Goal: Transaction & Acquisition: Register for event/course

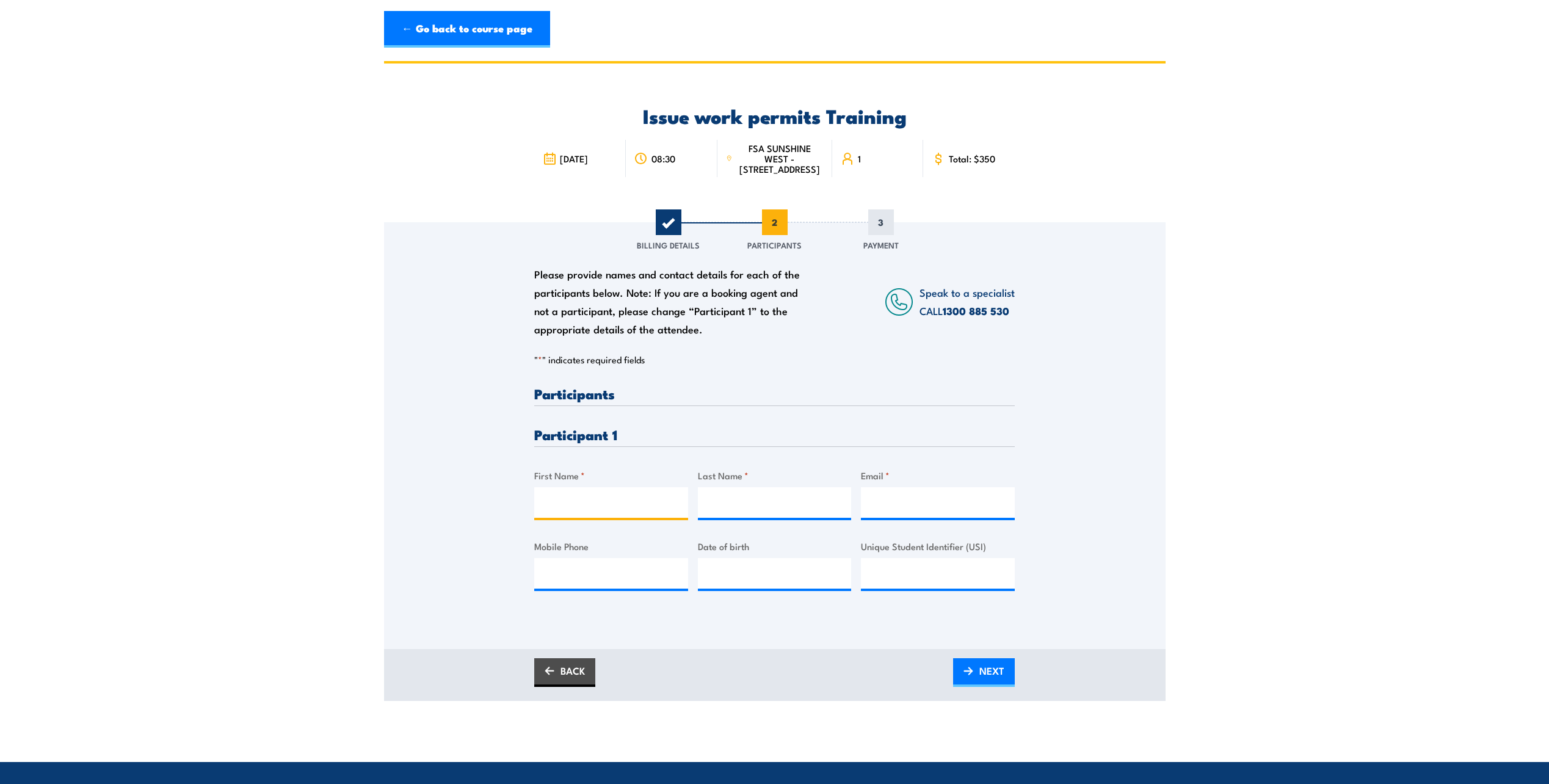
click at [625, 507] on input "First Name *" at bounding box center [611, 502] width 154 height 30
click at [430, 22] on link "← Go back to course page" at bounding box center [467, 29] width 166 height 37
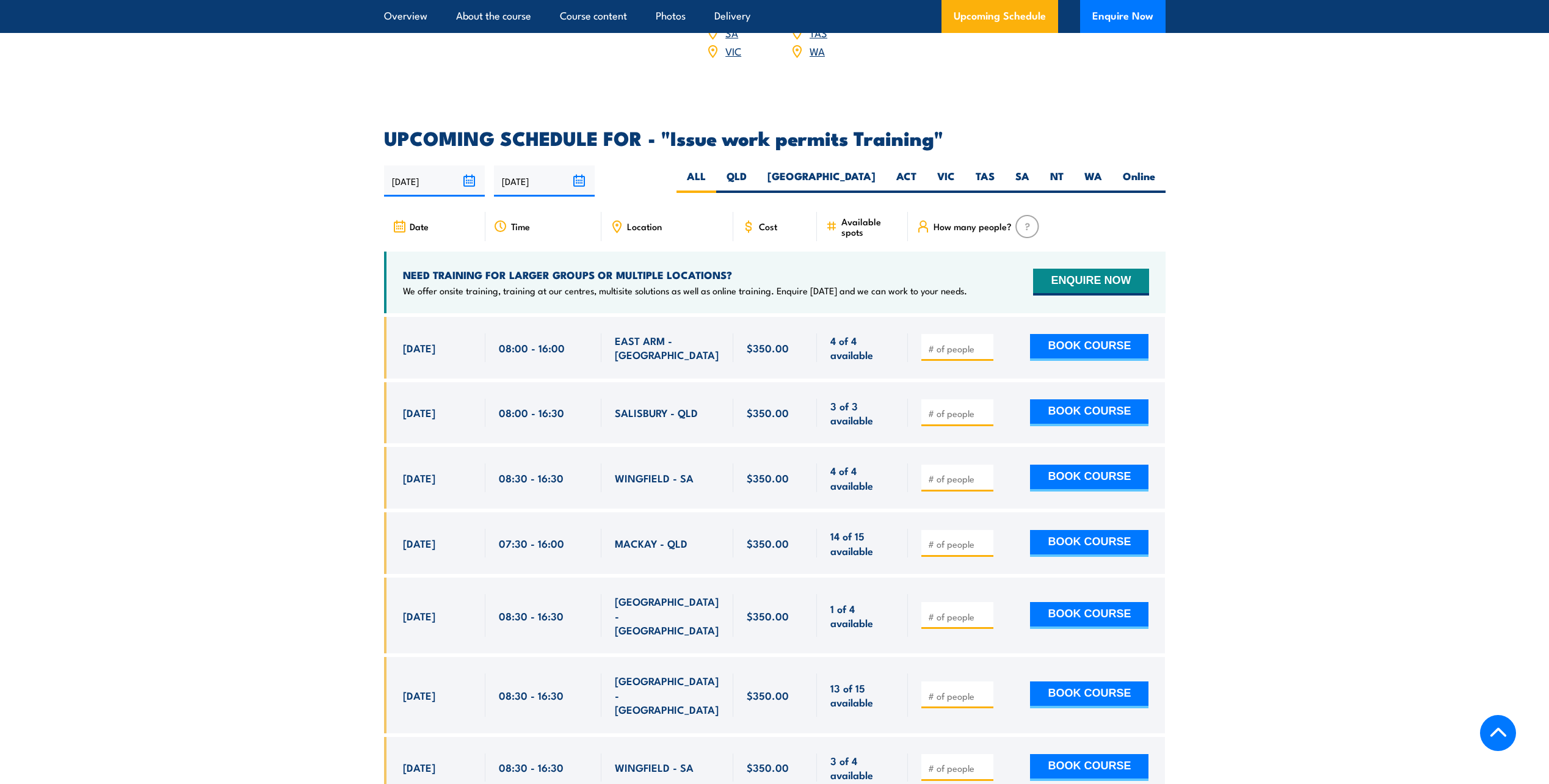
scroll to position [1930, 0]
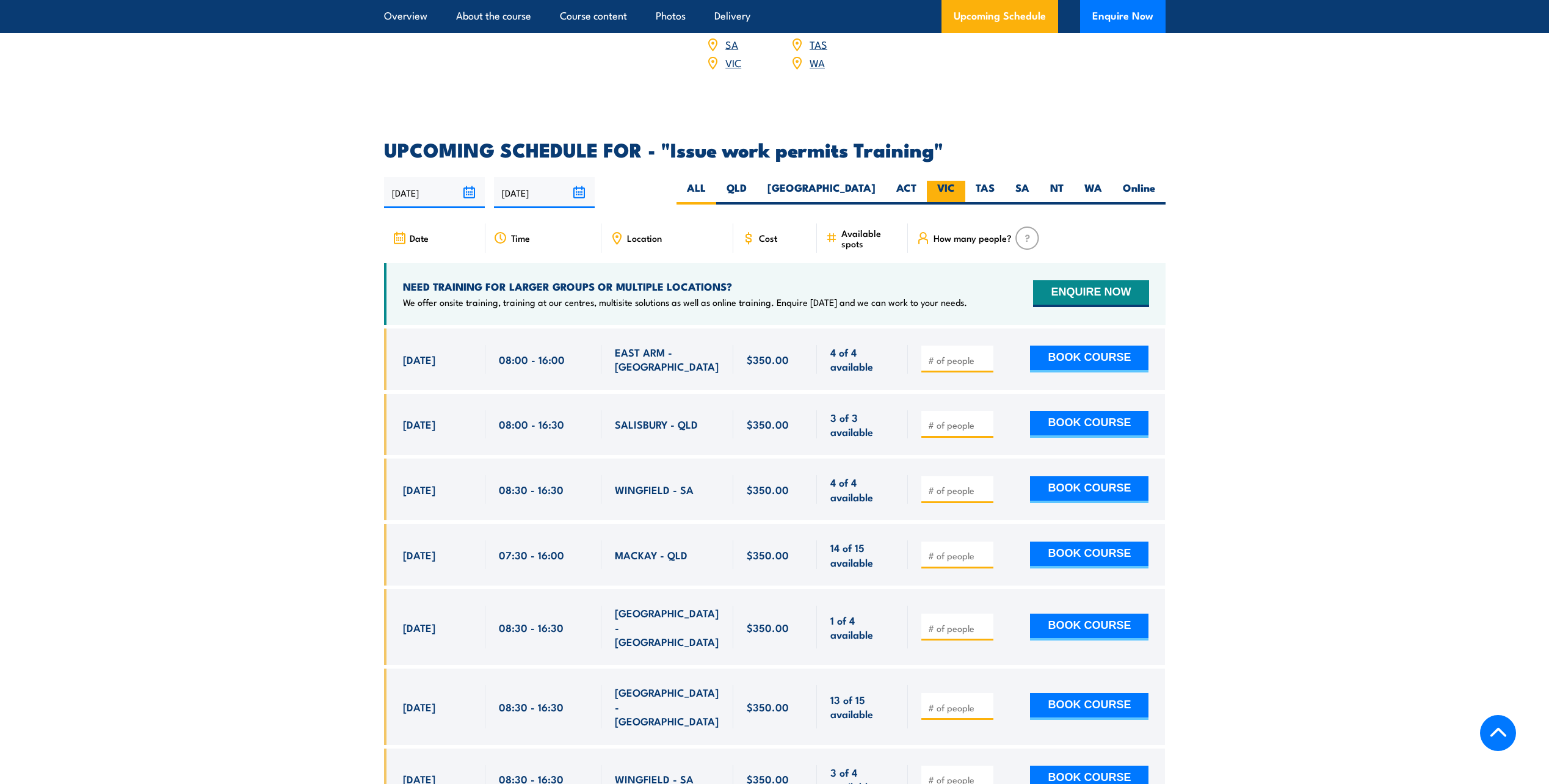
click at [955, 180] on label "VIC" at bounding box center [946, 193] width 39 height 24
click at [955, 180] on input "VIC" at bounding box center [959, 184] width 8 height 8
radio input "true"
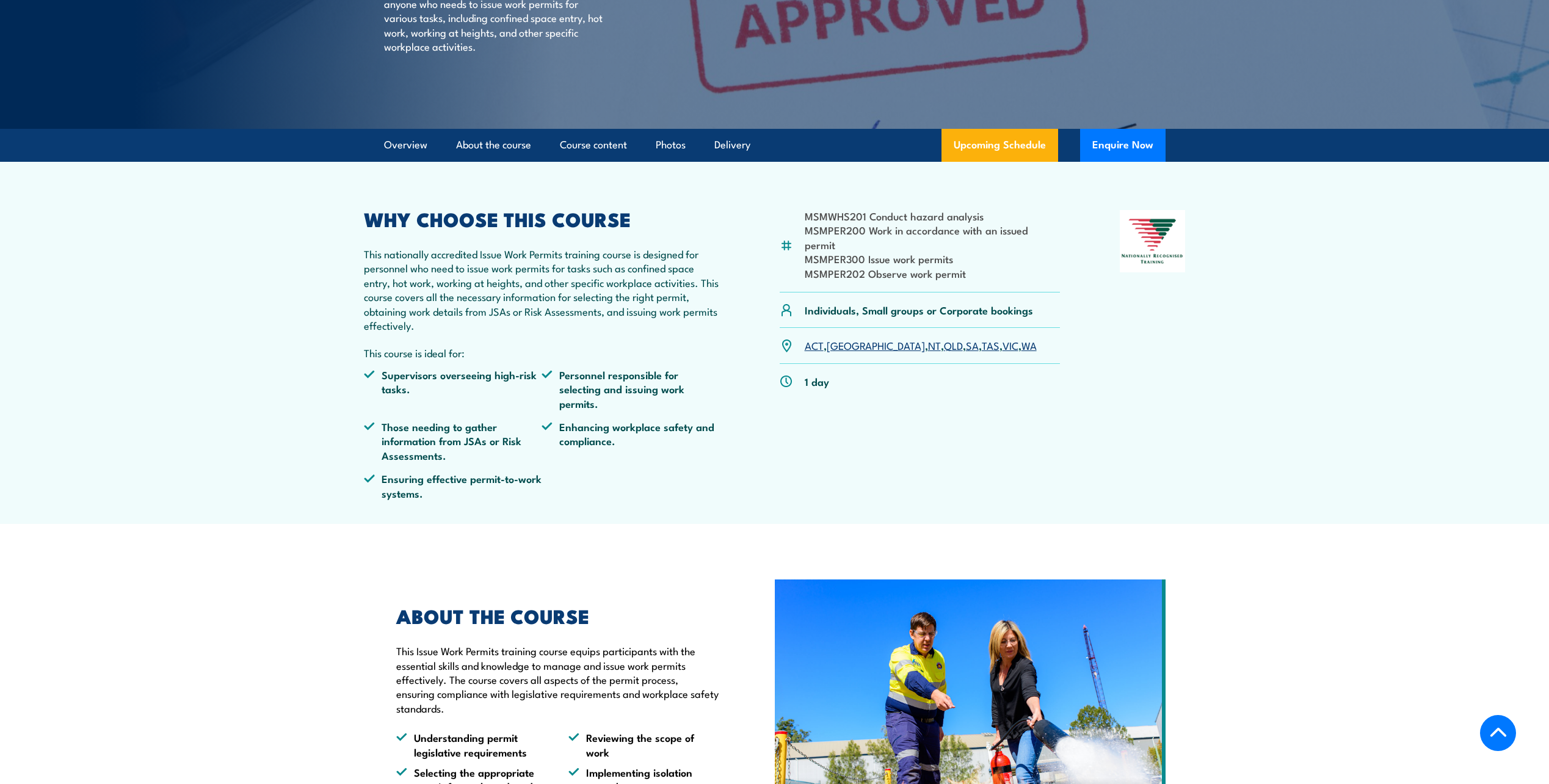
scroll to position [220, 0]
drag, startPoint x: 966, startPoint y: 262, endPoint x: 808, endPoint y: 217, distance: 164.3
click at [808, 217] on ul "MSMWHS201 Conduct hazard analysis MSMPER200 Work in accordance with an issued p…" at bounding box center [933, 245] width 256 height 72
copy ul "MSMWHS201 Conduct hazard analysis MSMPER200 Work in accordance with an issued p…"
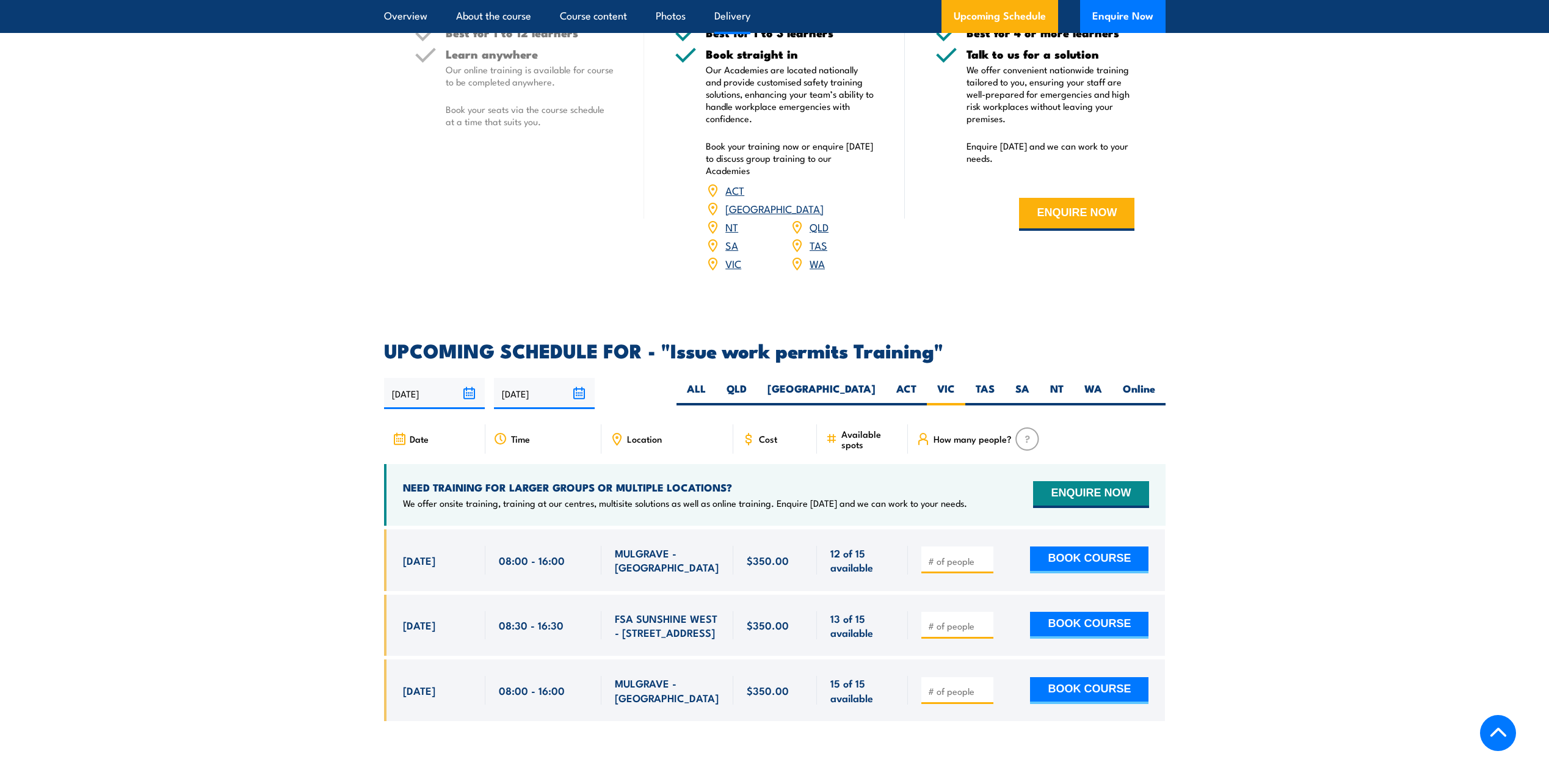
scroll to position [1747, 0]
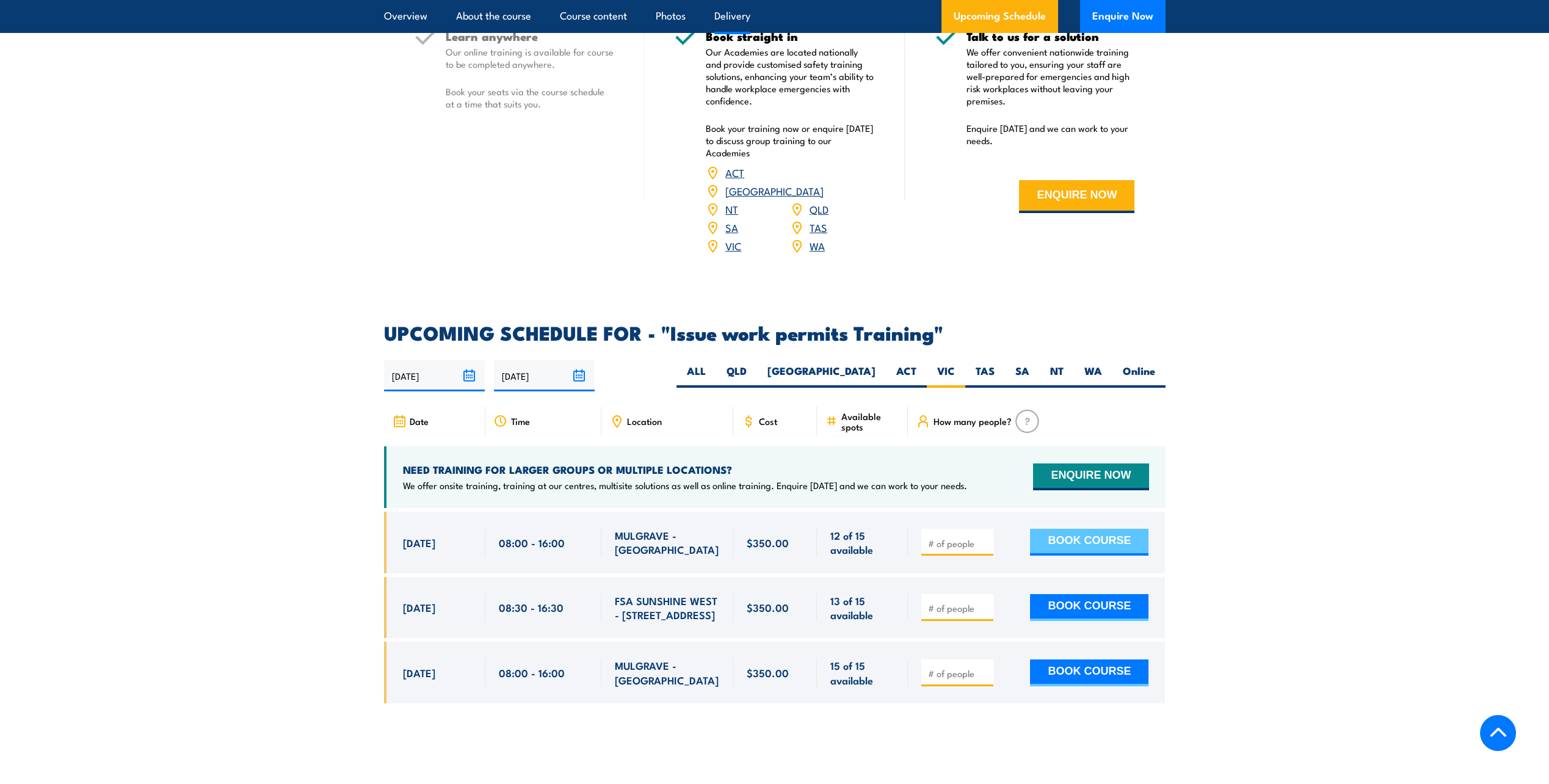
click at [1094, 529] on button "BOOK COURSE" at bounding box center [1089, 542] width 118 height 27
type input "1"
click at [1061, 529] on button "BOOK COURSE" at bounding box center [1089, 542] width 118 height 27
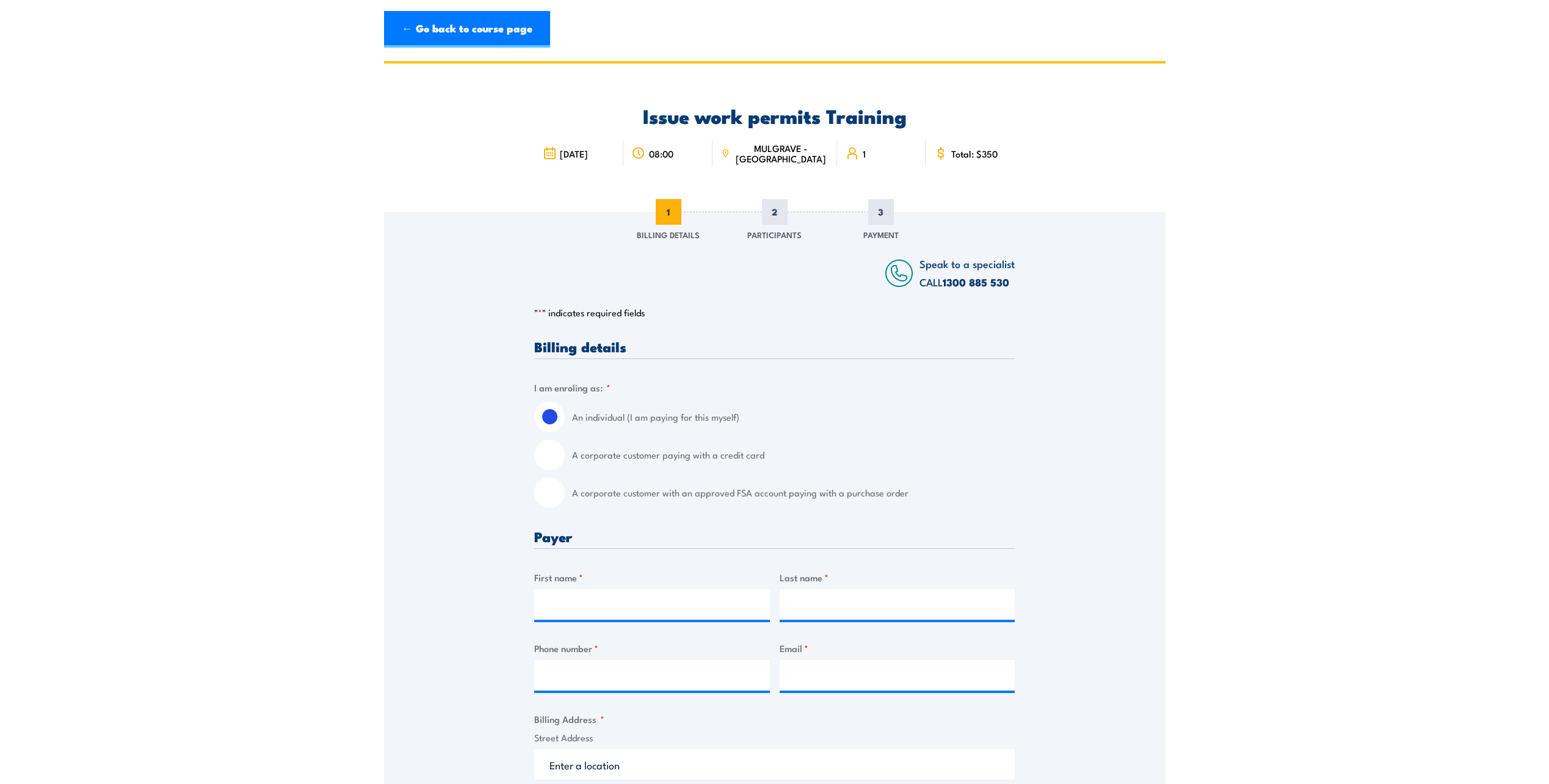
click at [549, 453] on input "A corporate customer paying with a credit card" at bounding box center [549, 455] width 30 height 30
radio input "true"
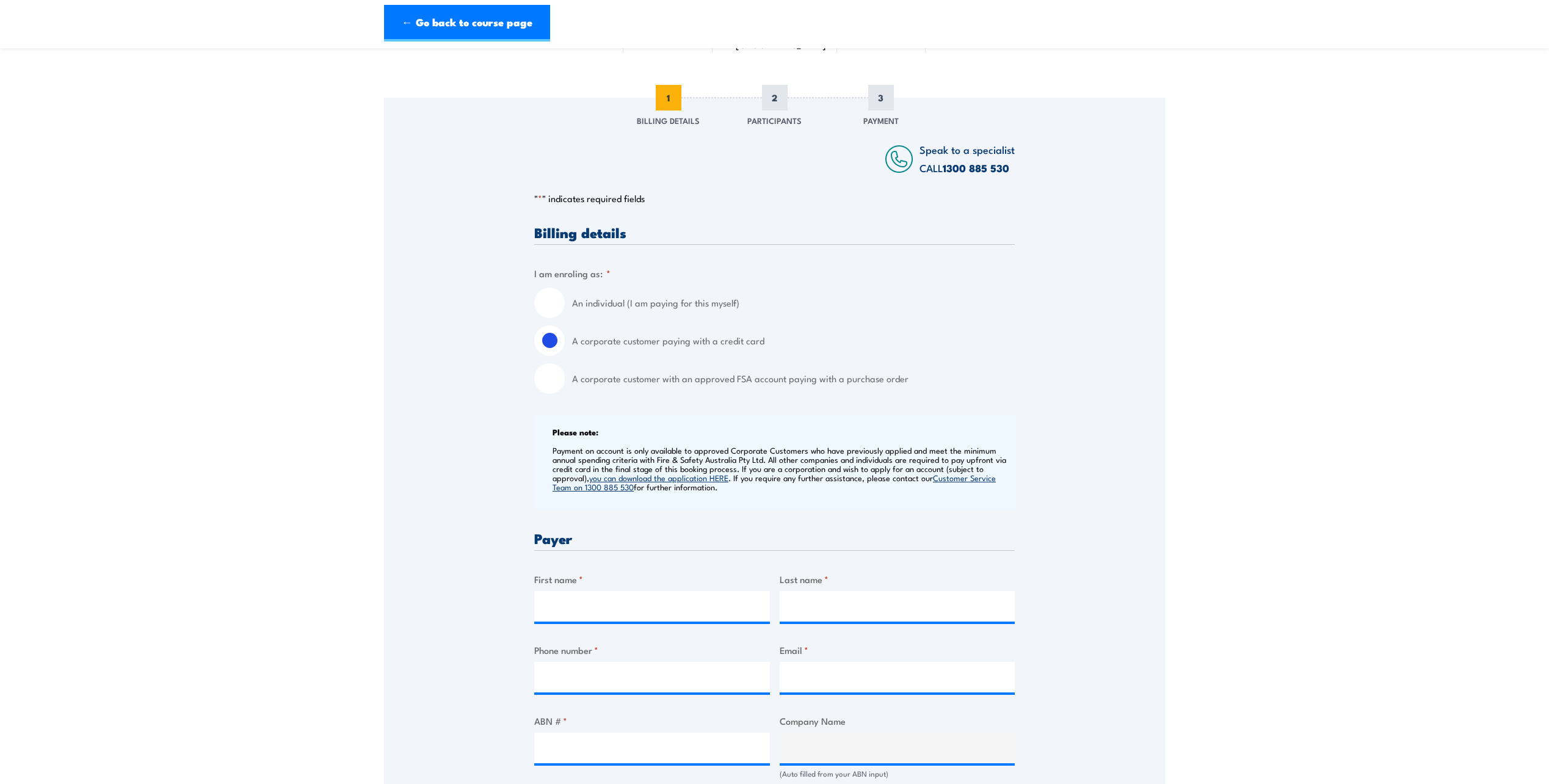
scroll to position [122, 0]
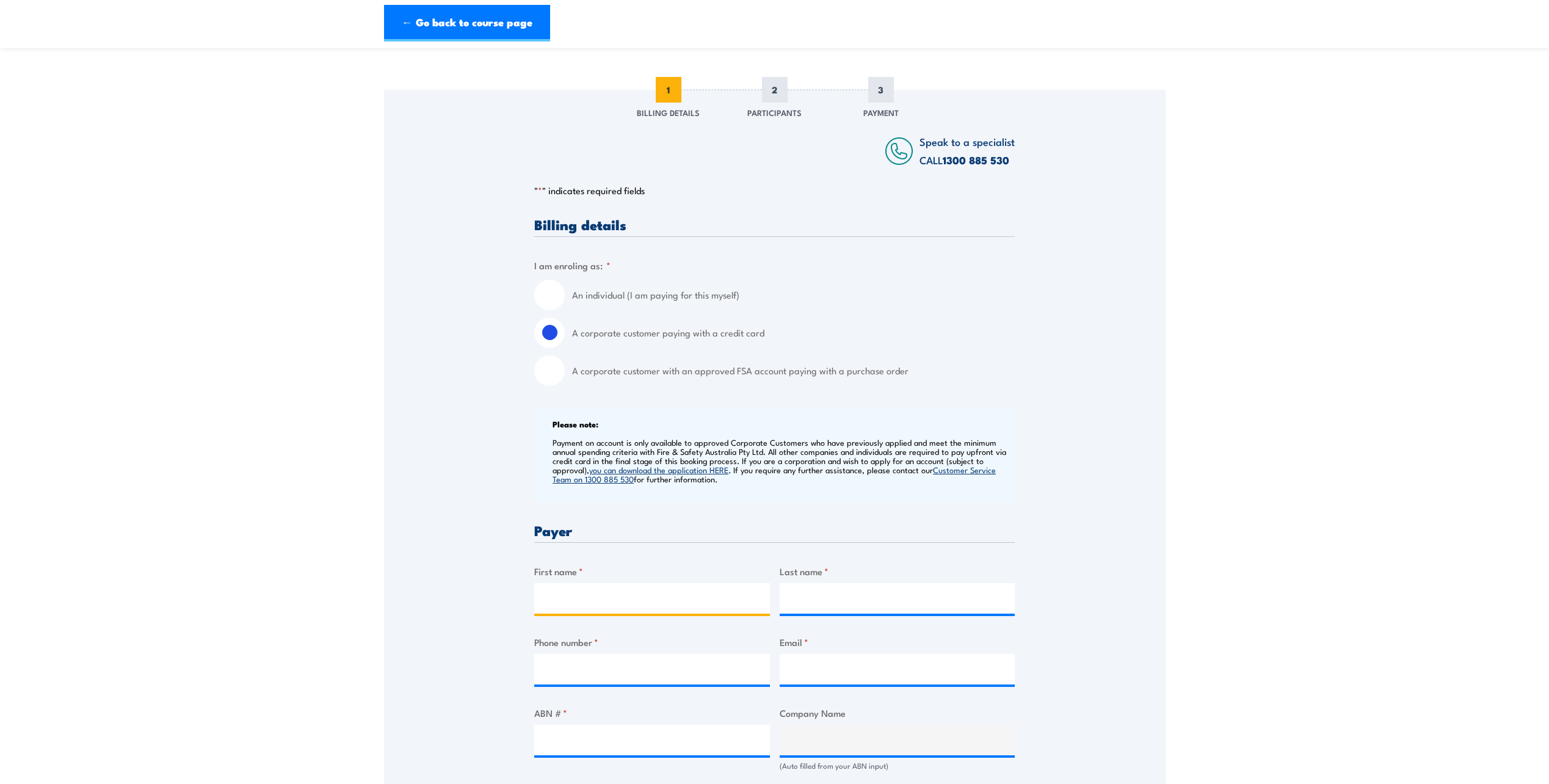
click at [601, 601] on input "First name *" at bounding box center [652, 598] width 236 height 30
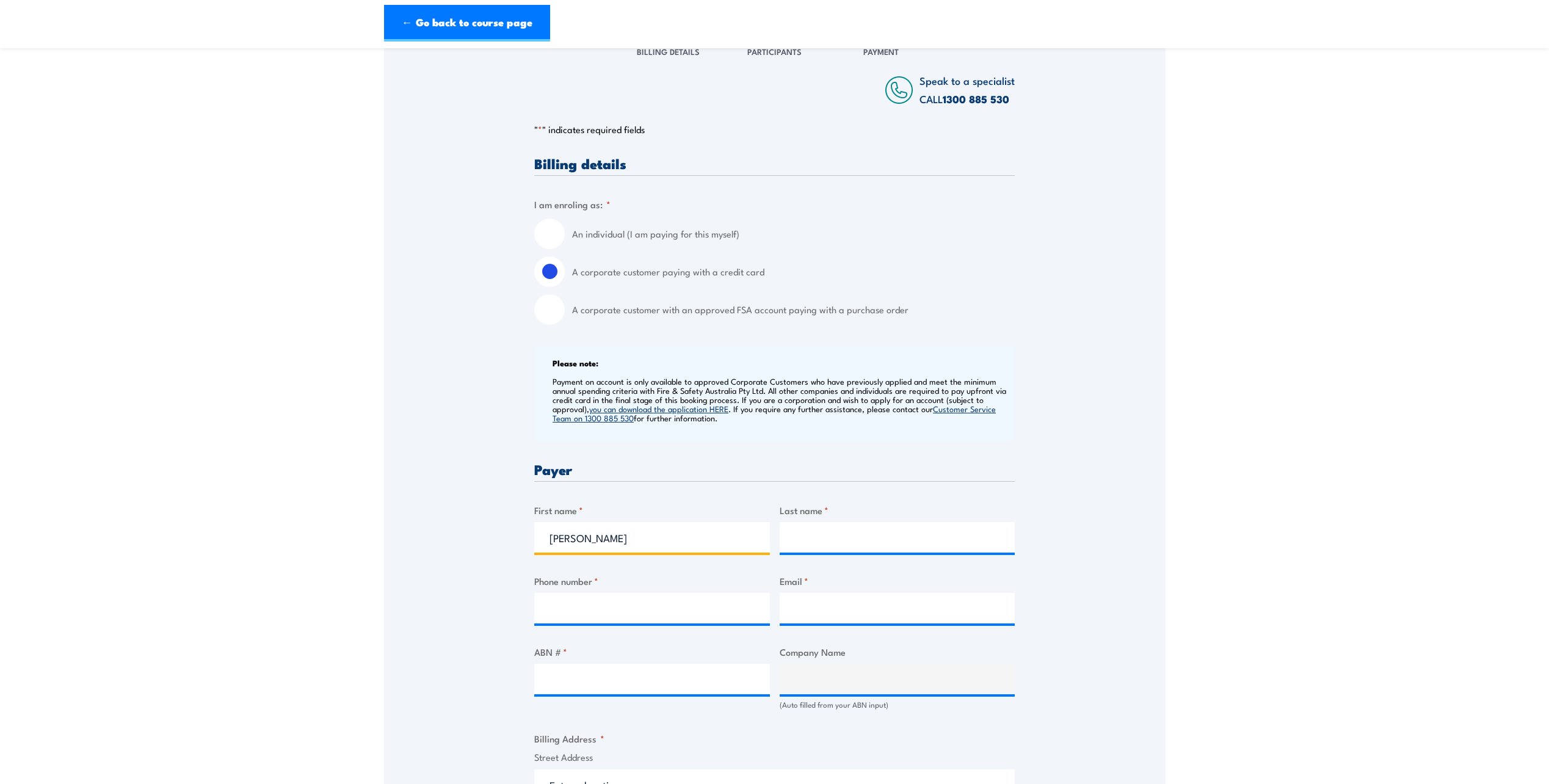
type input "Kara"
type input "Rodgers"
type input "0414817335"
type input "Kara.Rodgers@circularplasticsaustralia.com"
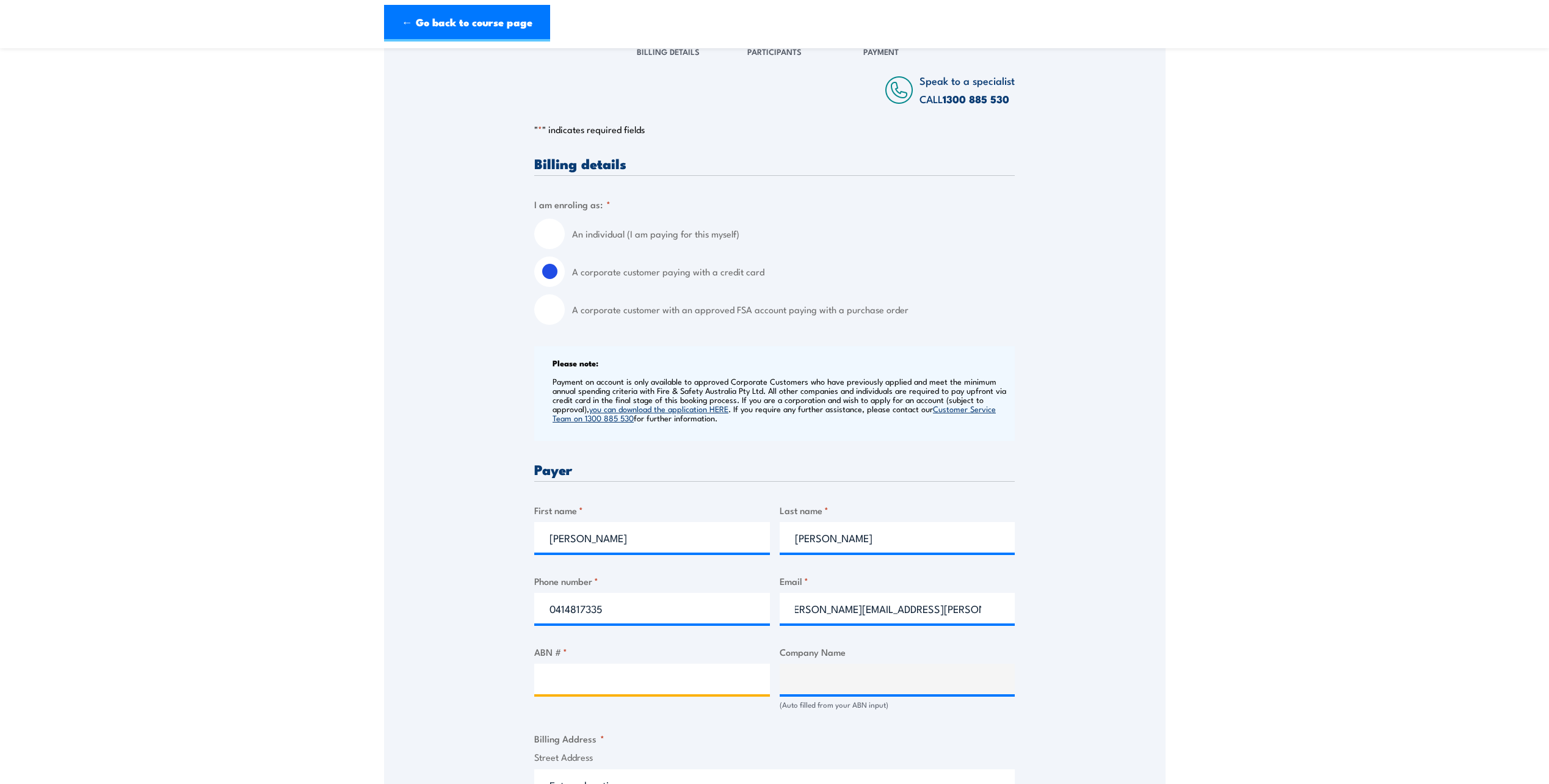
scroll to position [0, 0]
click at [581, 681] on input "ABN # *" at bounding box center [652, 679] width 236 height 30
type input "25656165963"
type input "CIRCULAR PLASTICS AUSTRALIA (PET) VIC PTY LTD"
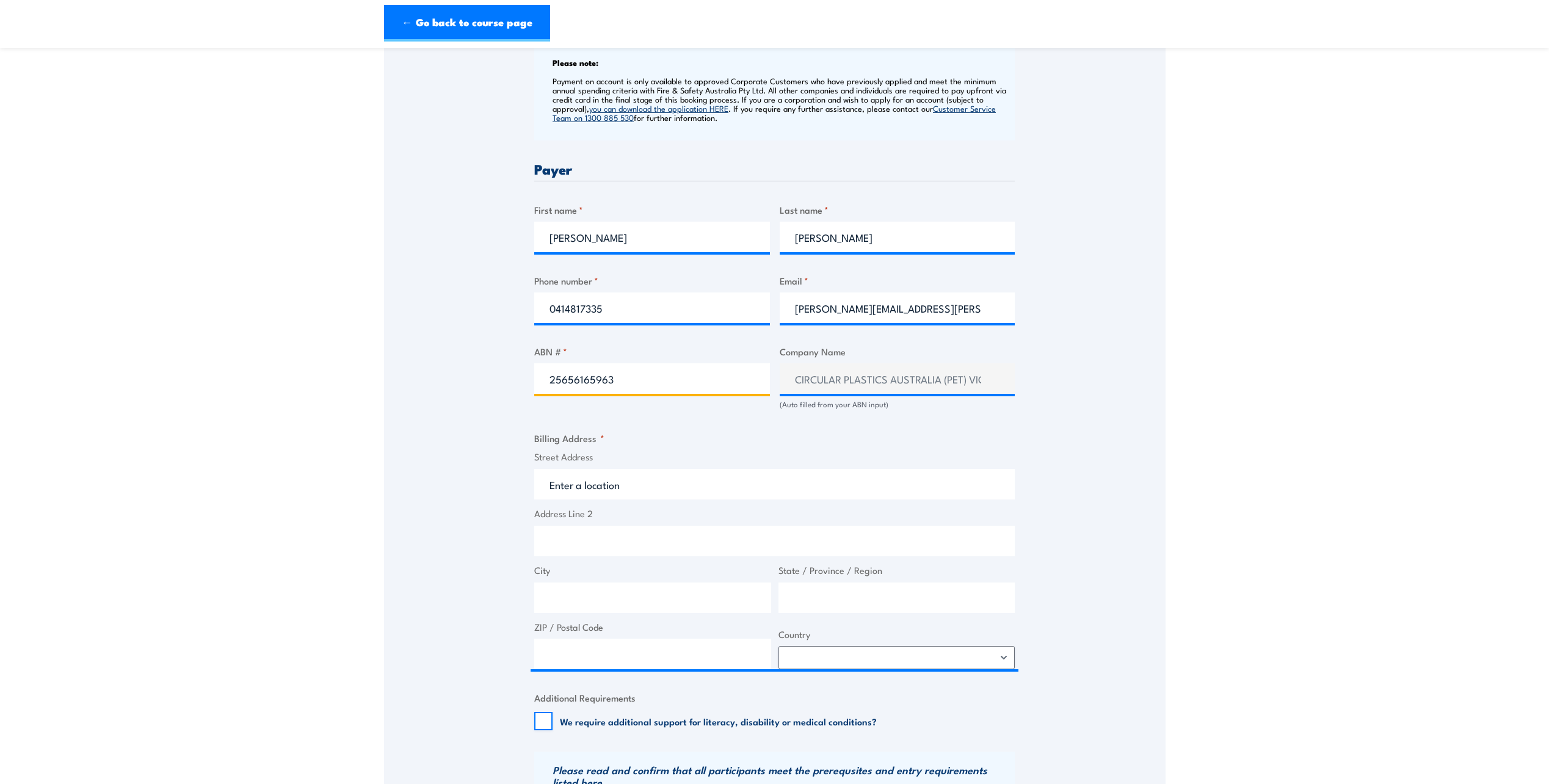
scroll to position [488, 0]
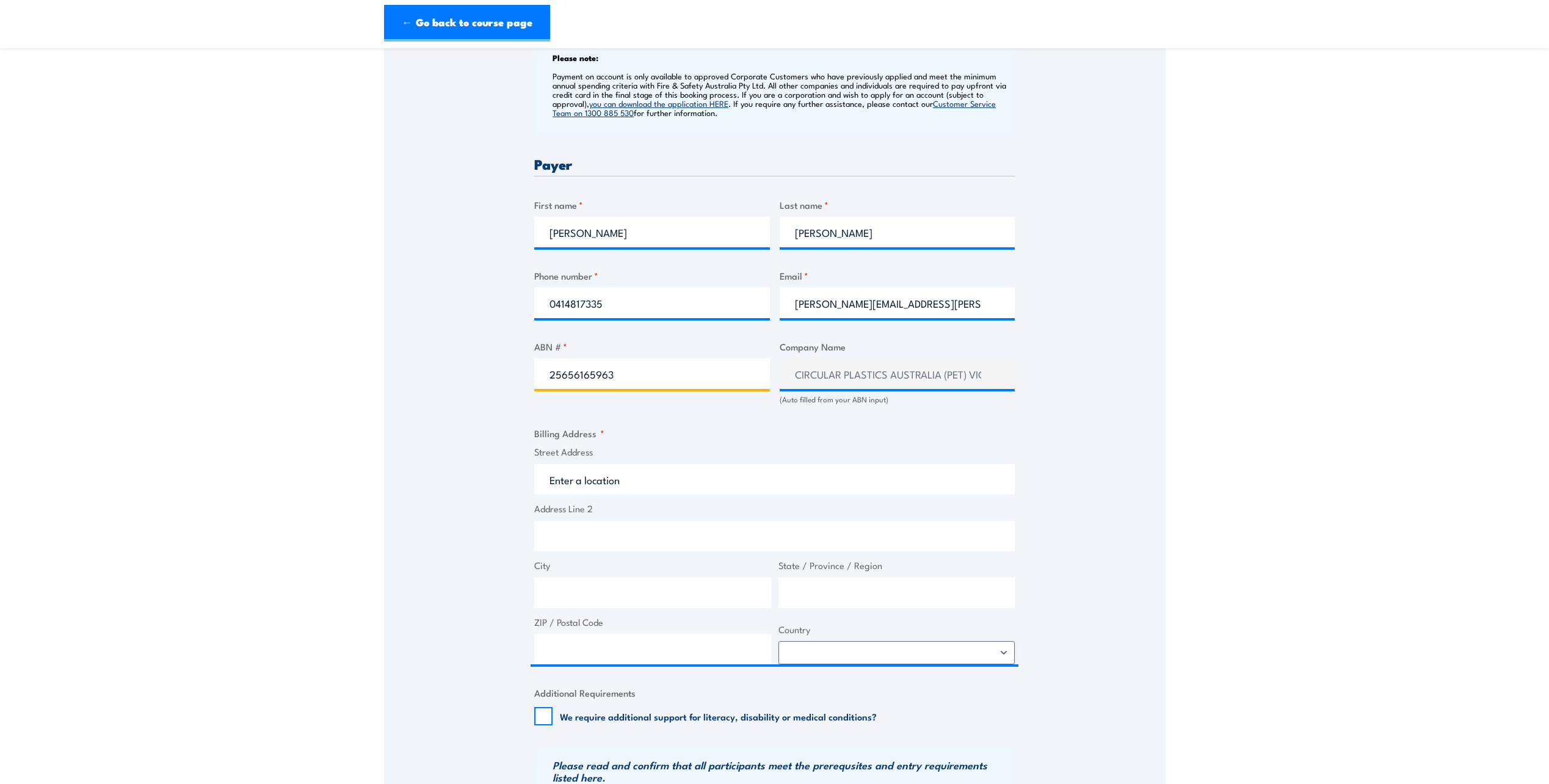
type input "25656165963"
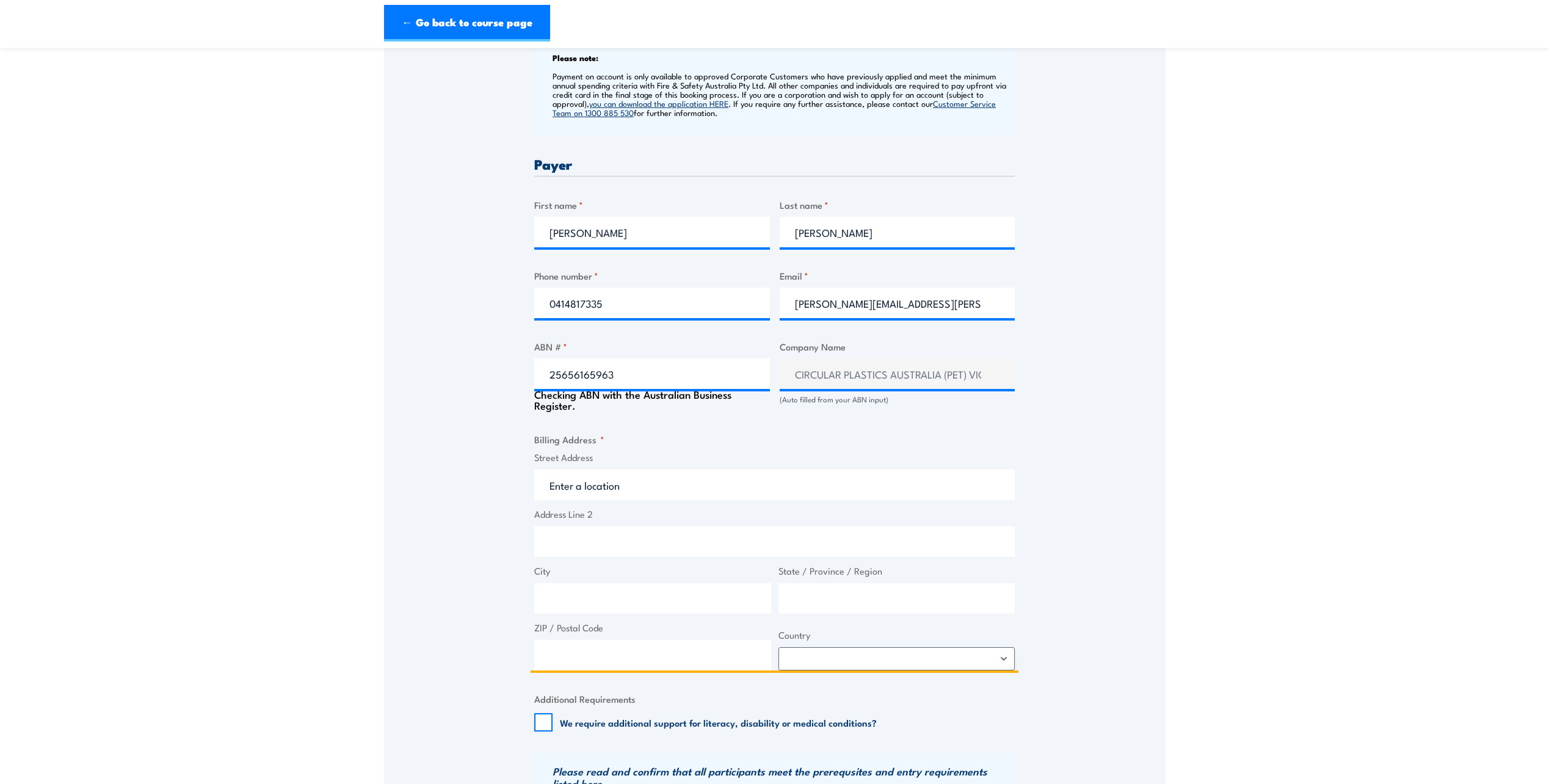
click at [598, 486] on input "Street Address" at bounding box center [774, 484] width 481 height 30
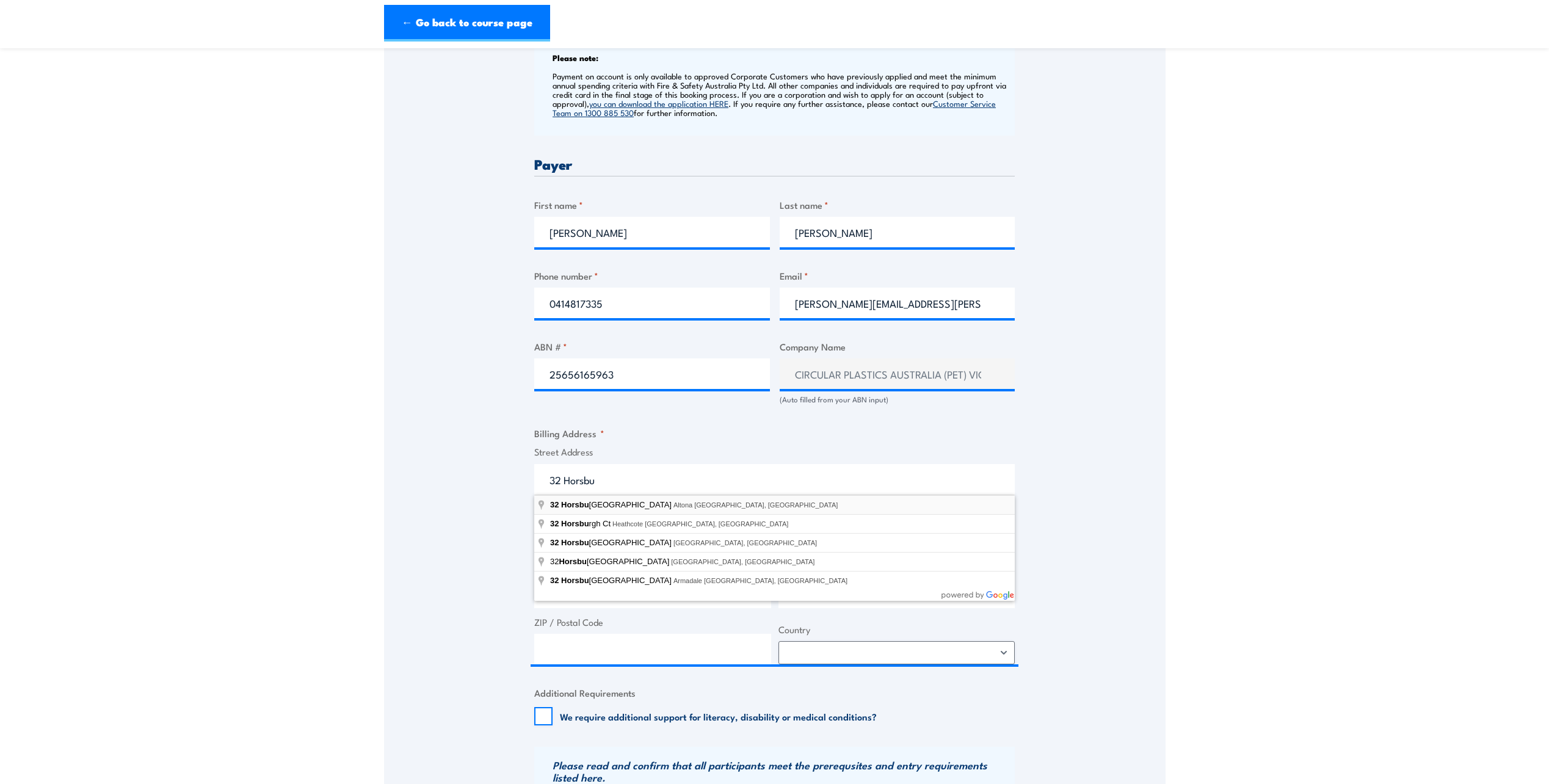
type input "32 Horsburgh Drive, Altona VIC, Australia"
type input "32 Horsburgh Dr"
type input "Altona"
type input "Victoria"
type input "3018"
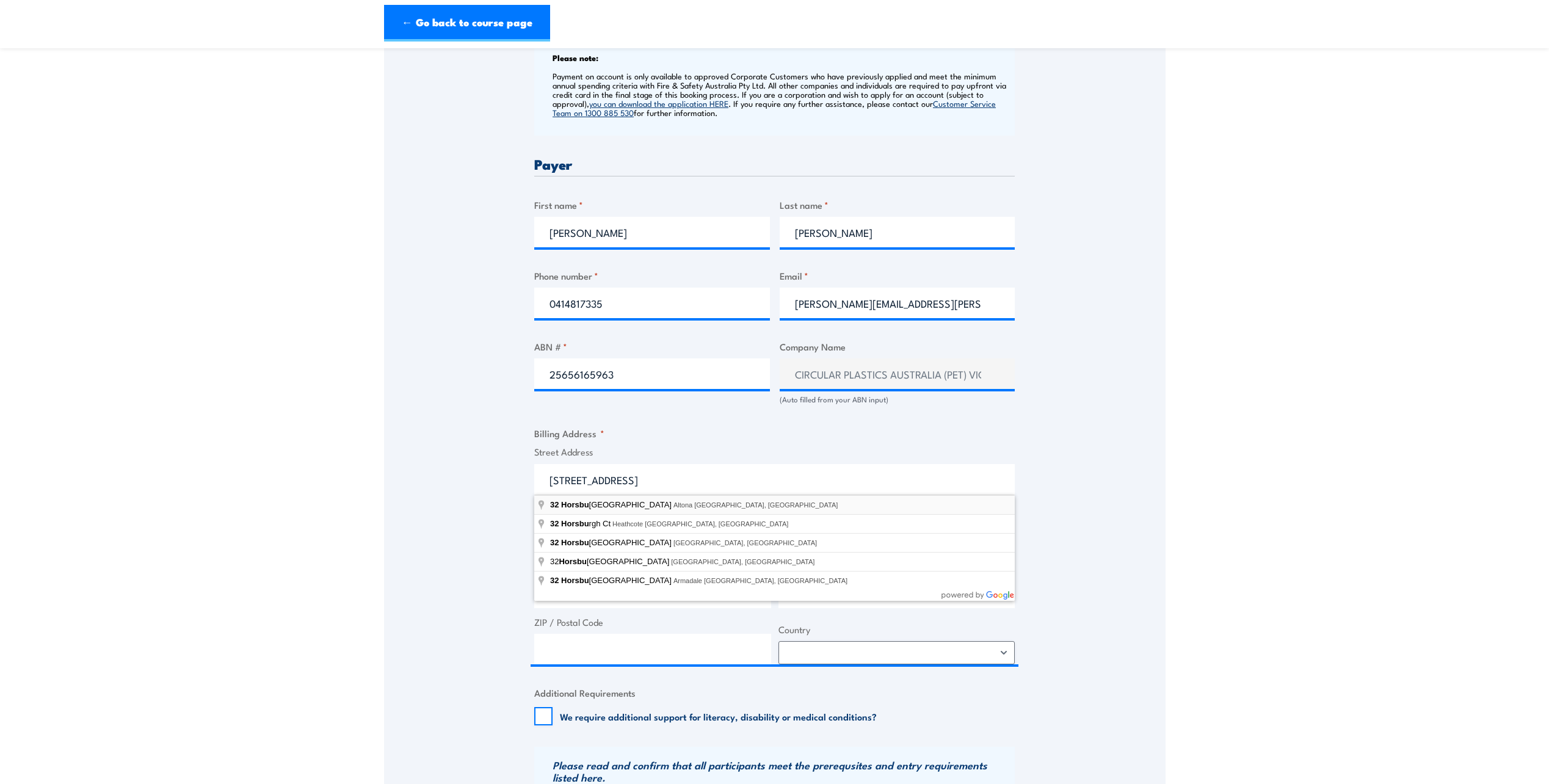
select select "Australia"
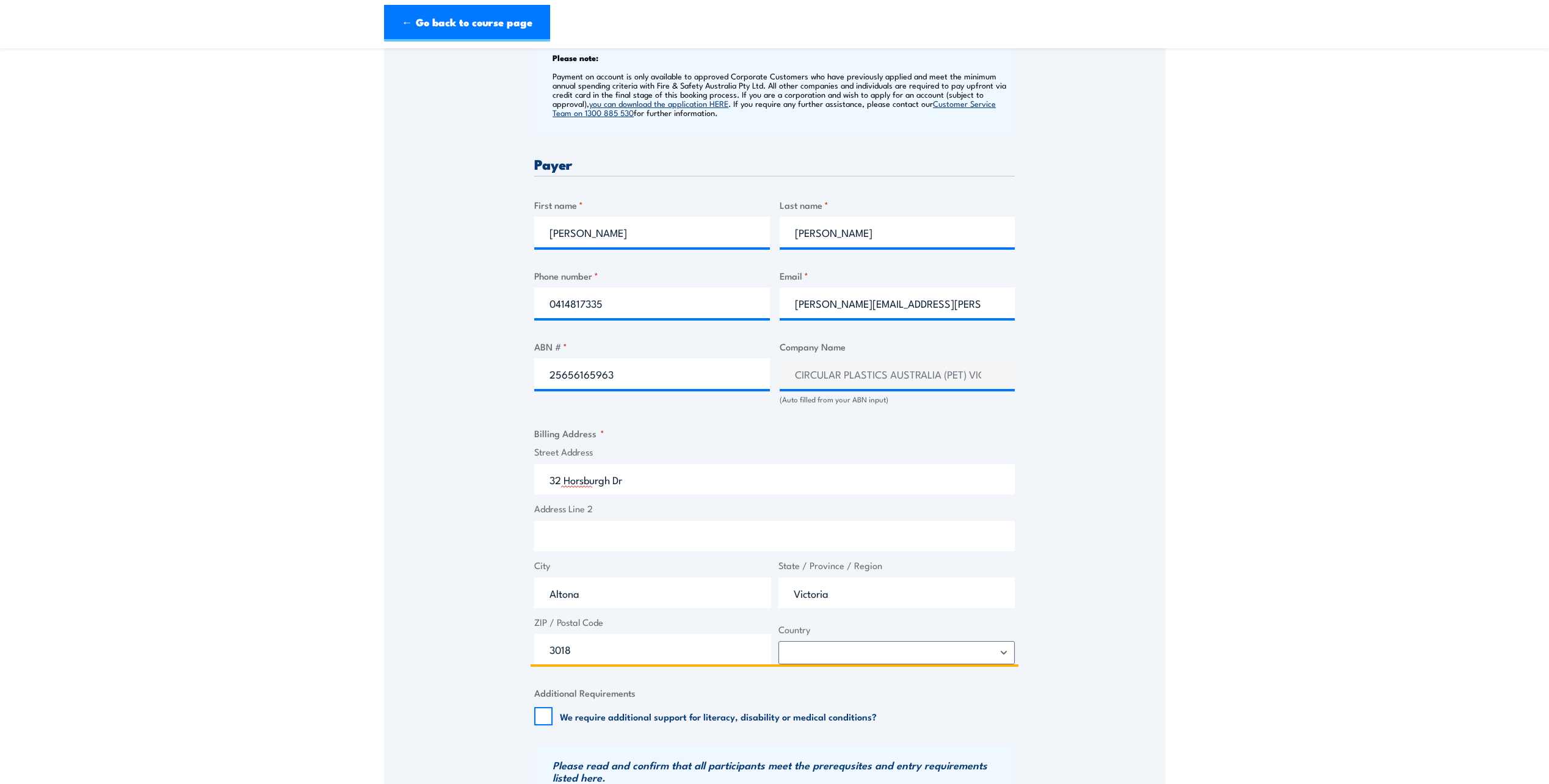
click at [595, 646] on input "3018" at bounding box center [653, 648] width 237 height 30
click at [602, 601] on input "Altona" at bounding box center [653, 593] width 237 height 30
type input "Altona North"
click at [586, 652] on input "3018" at bounding box center [653, 648] width 237 height 30
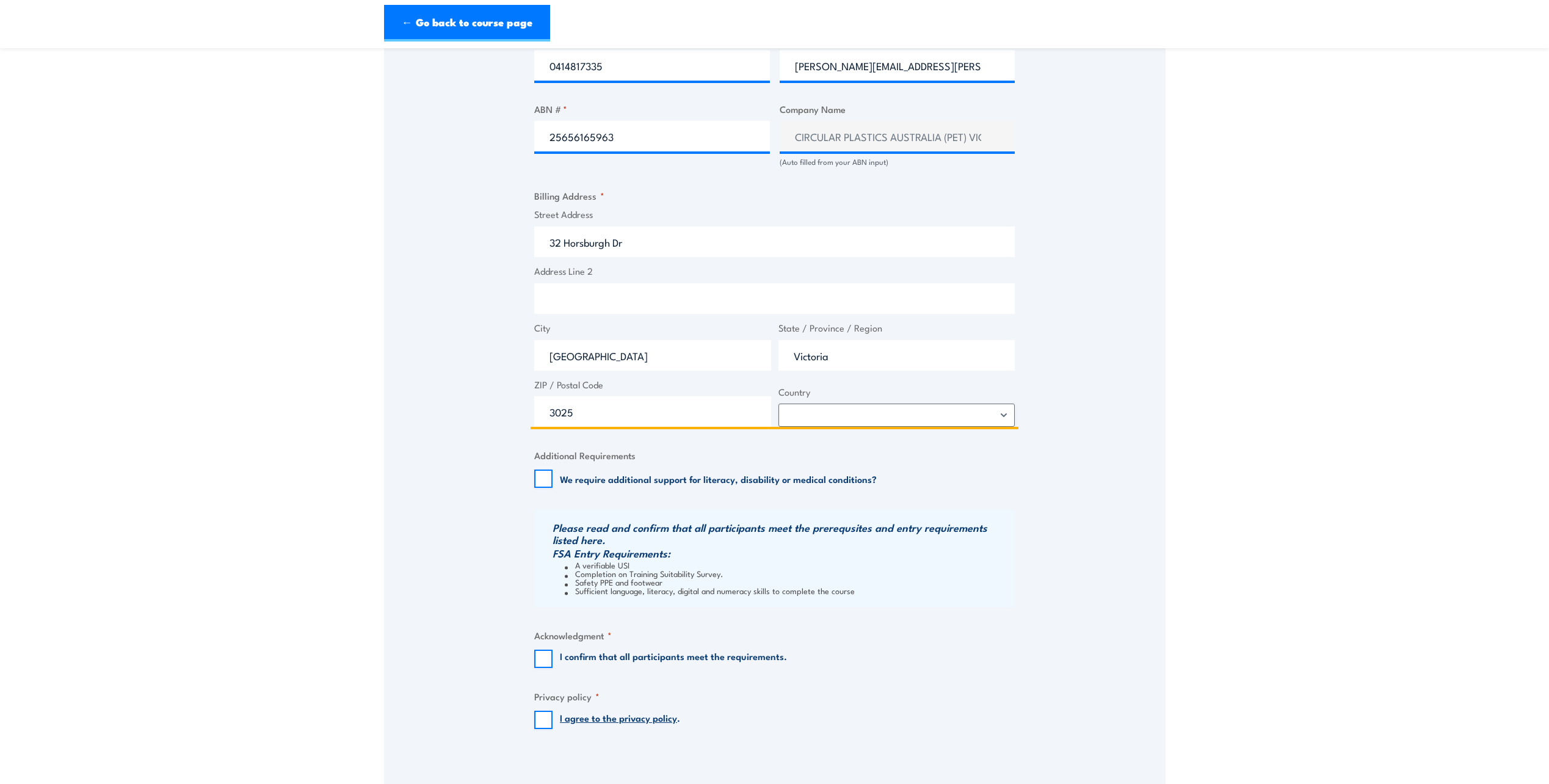
scroll to position [733, 0]
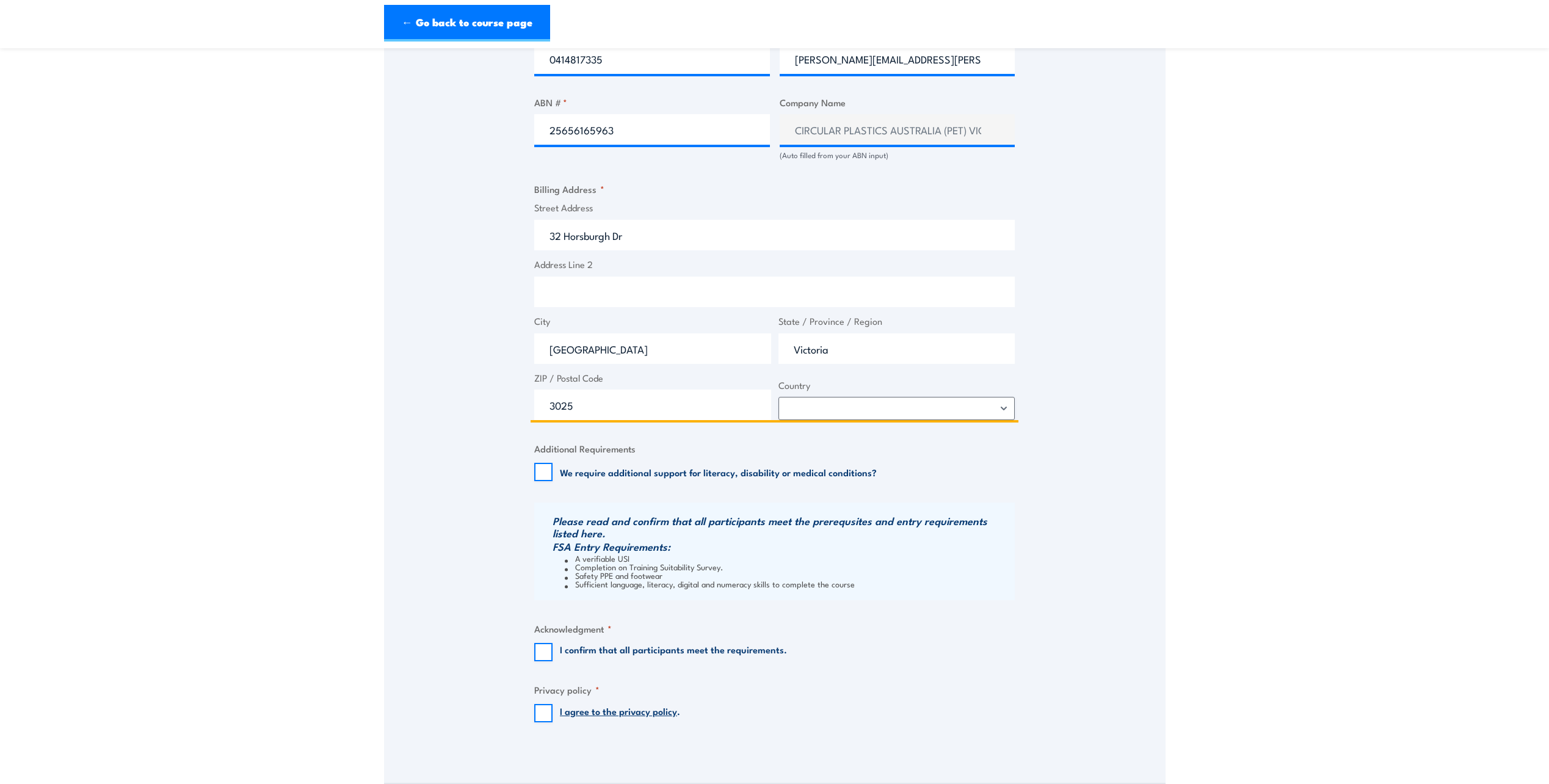
type input "3025"
click at [545, 655] on input "I confirm that all participants meet the requirements." at bounding box center [543, 652] width 18 height 18
checkbox input "true"
click at [549, 714] on input "I agree to the privacy policy ." at bounding box center [543, 712] width 18 height 18
checkbox input "true"
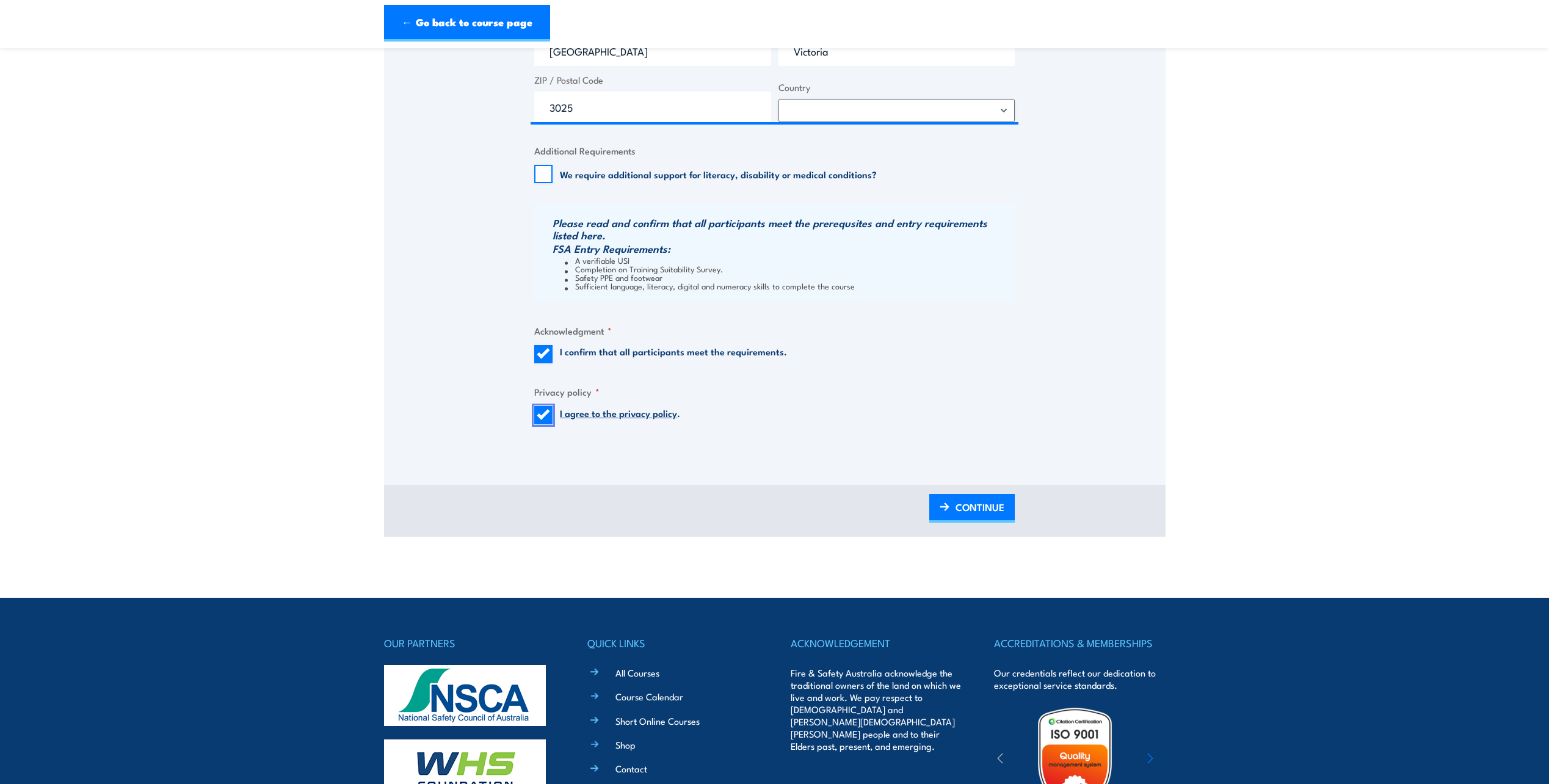
scroll to position [1038, 0]
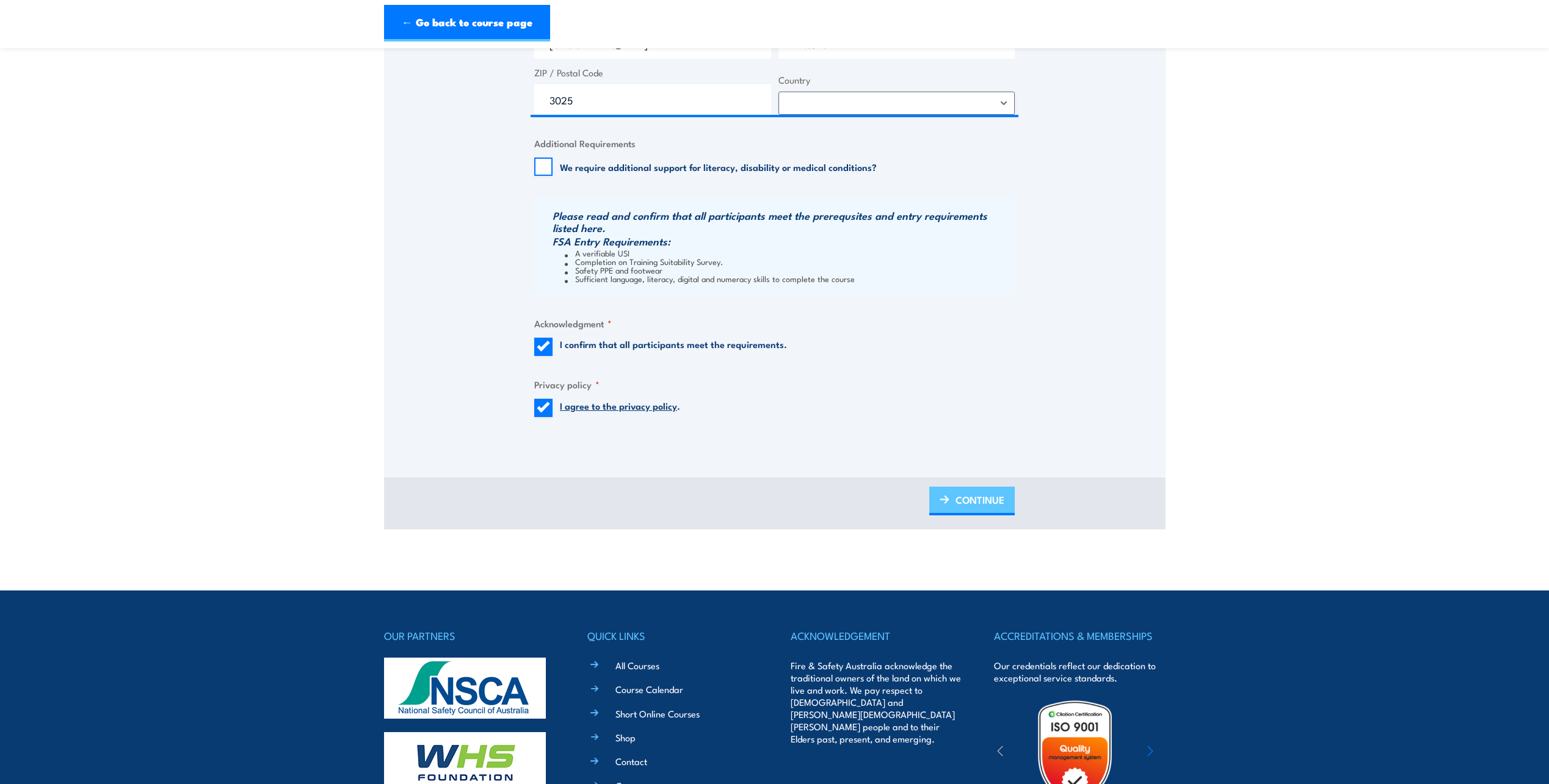
click at [972, 494] on span "CONTINUE" at bounding box center [979, 499] width 49 height 32
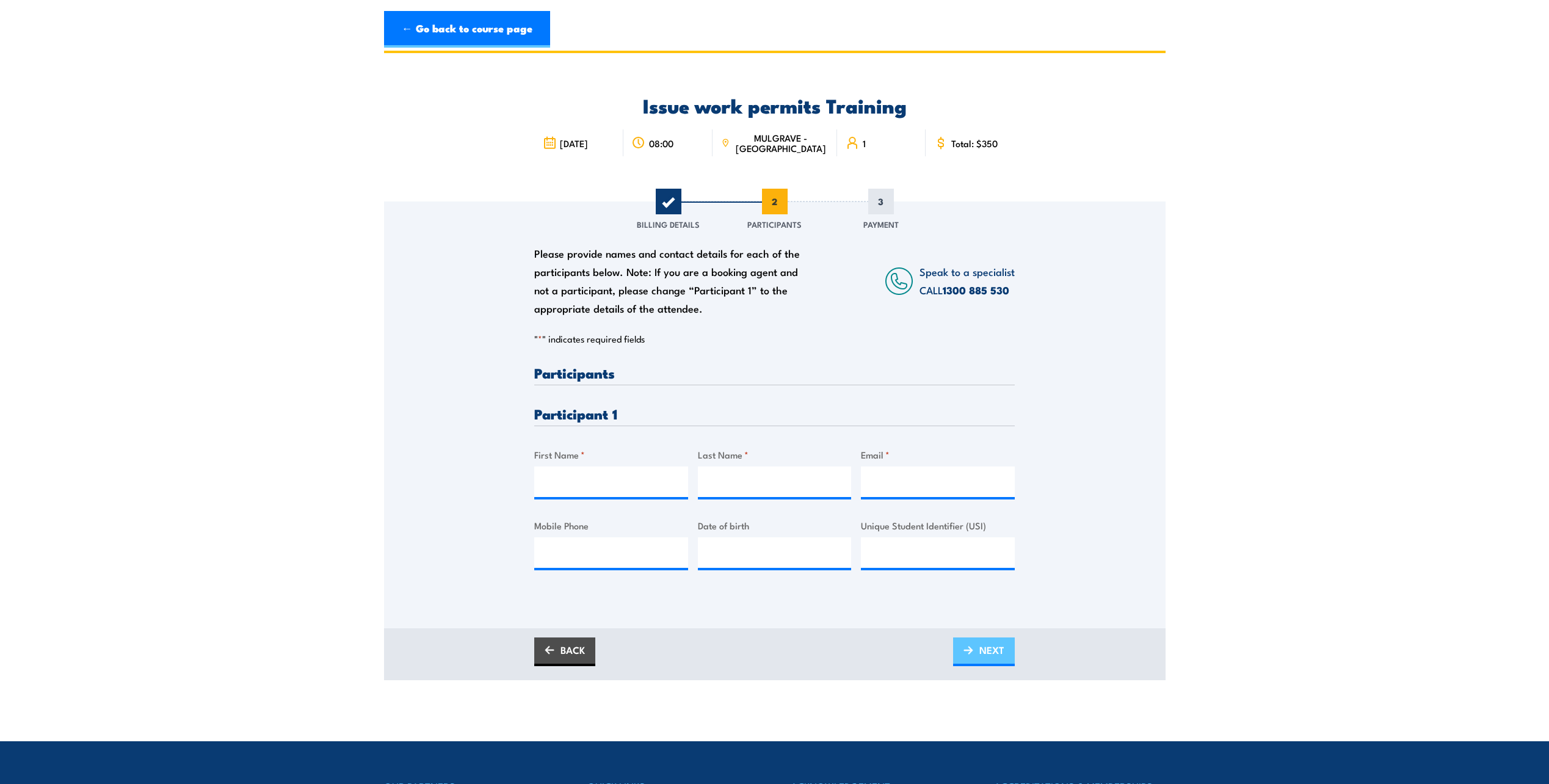
scroll to position [0, 0]
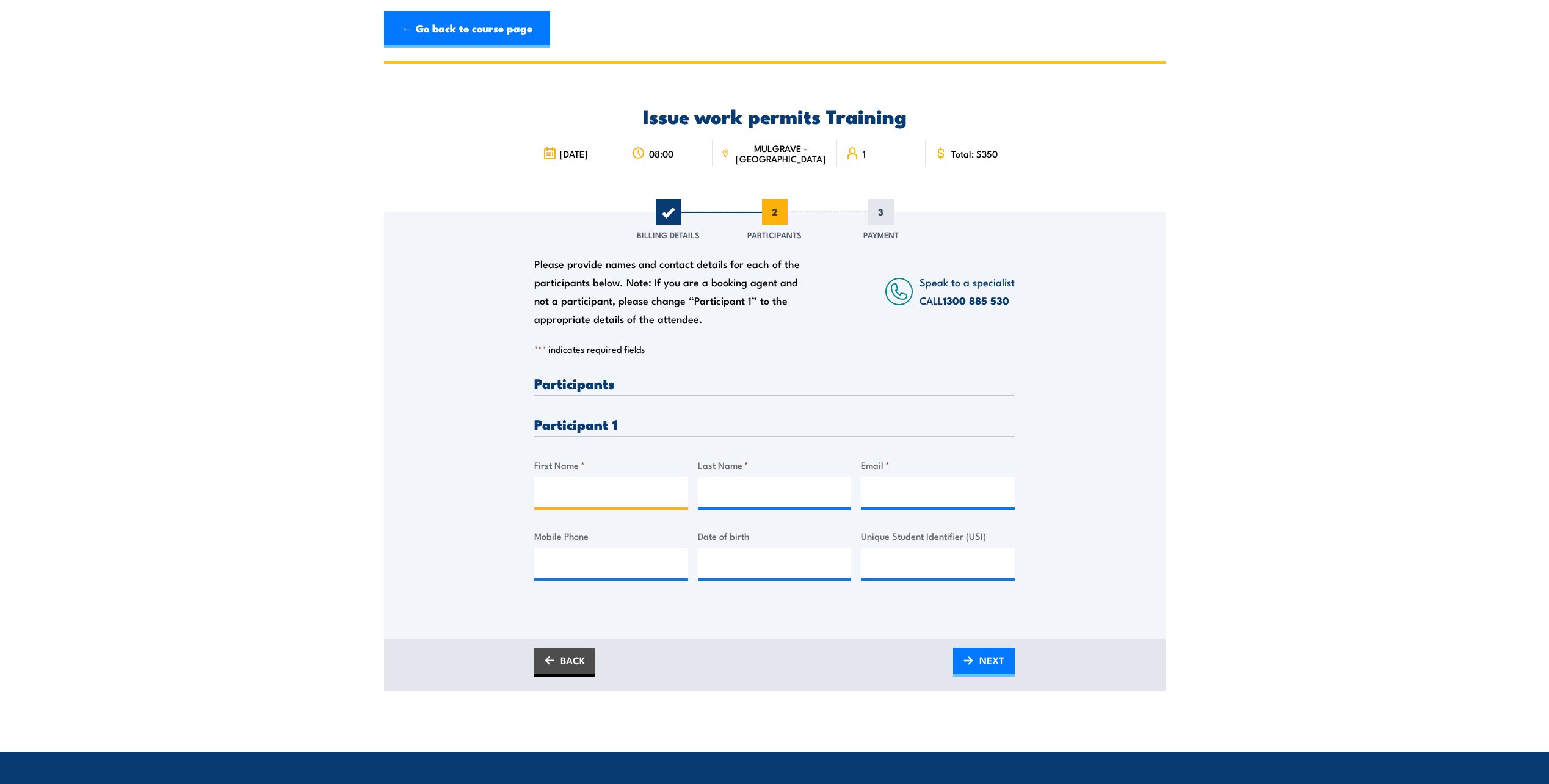
click at [585, 493] on input "First Name *" at bounding box center [611, 492] width 154 height 30
click at [566, 477] on input "First Name *" at bounding box center [611, 492] width 154 height 30
paste input "Shriram Kalyanasundaram"
type input "Shriram Kalyanasundaram"
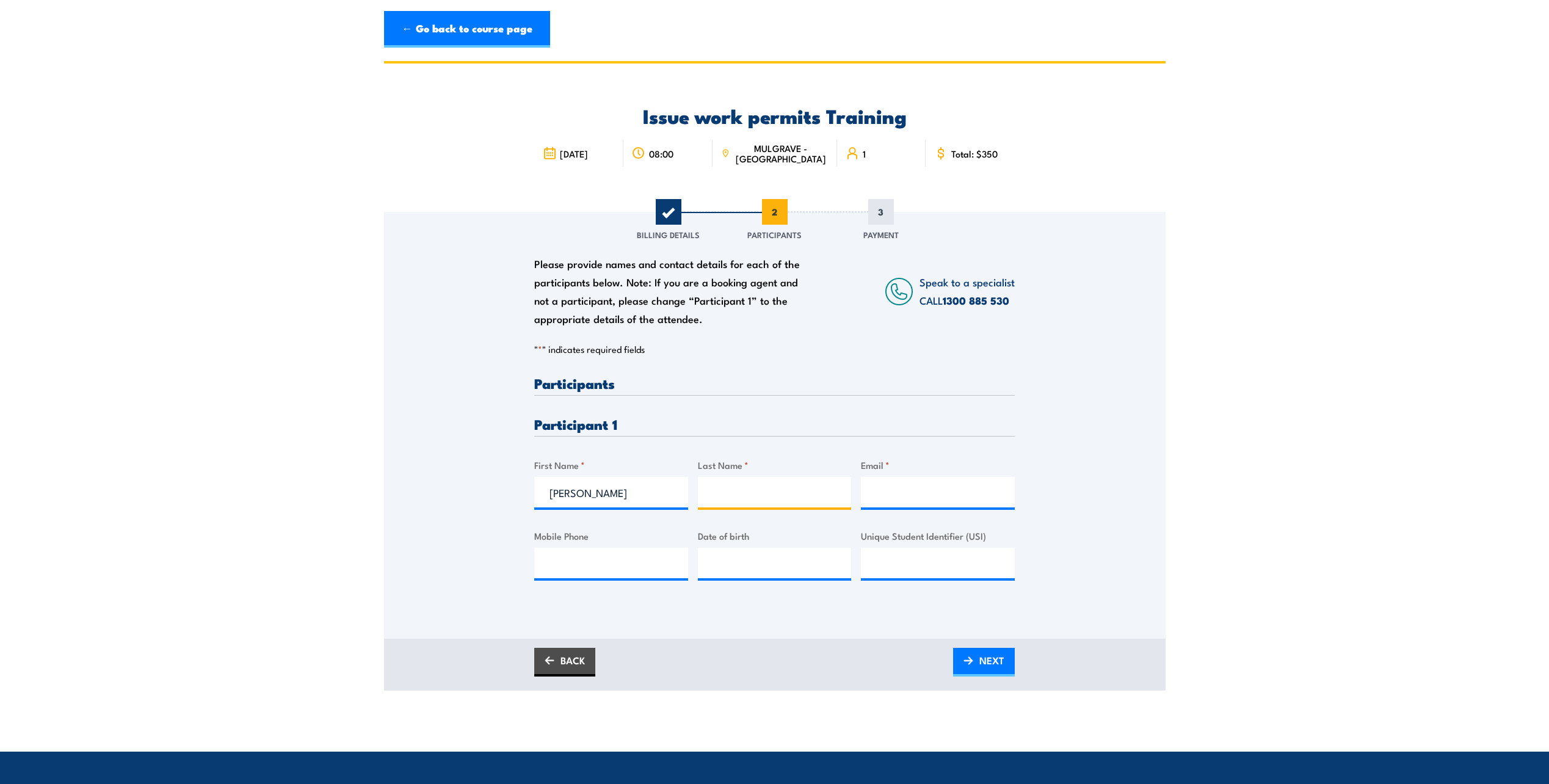
scroll to position [0, 0]
click at [752, 499] on input "Last Name *" at bounding box center [775, 492] width 154 height 30
paste input "Shriram Kalyanasundaram"
type input "Shriram Kalyanasundaram"
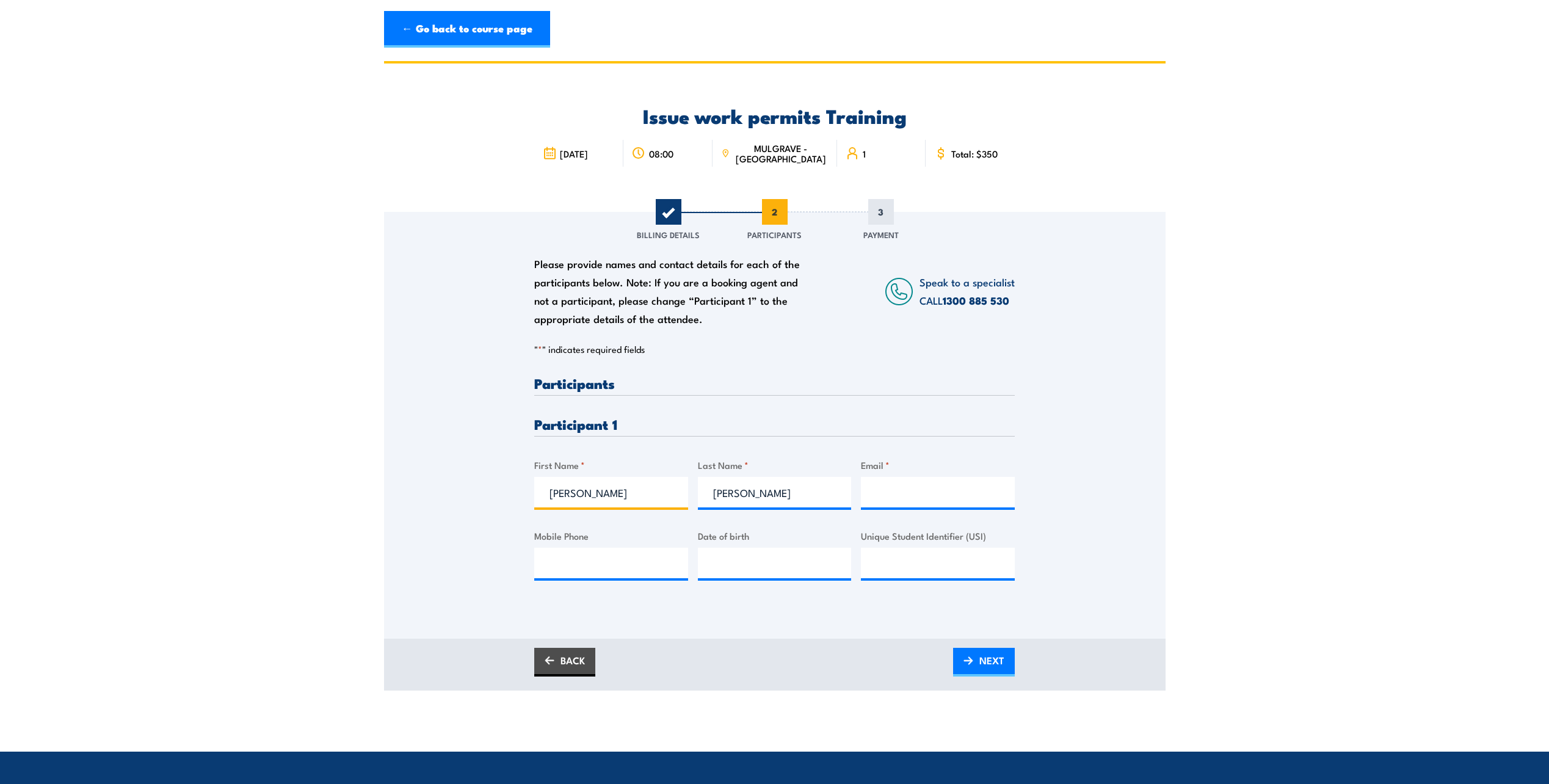
drag, startPoint x: 587, startPoint y: 496, endPoint x: 877, endPoint y: 496, distance: 290.0
click at [877, 496] on div "Please provide names and contact details for each of the participants below. No…" at bounding box center [774, 488] width 481 height 224
type input "Shriram"
click at [753, 493] on input "Shriram Kalyanasundaram" at bounding box center [775, 492] width 154 height 30
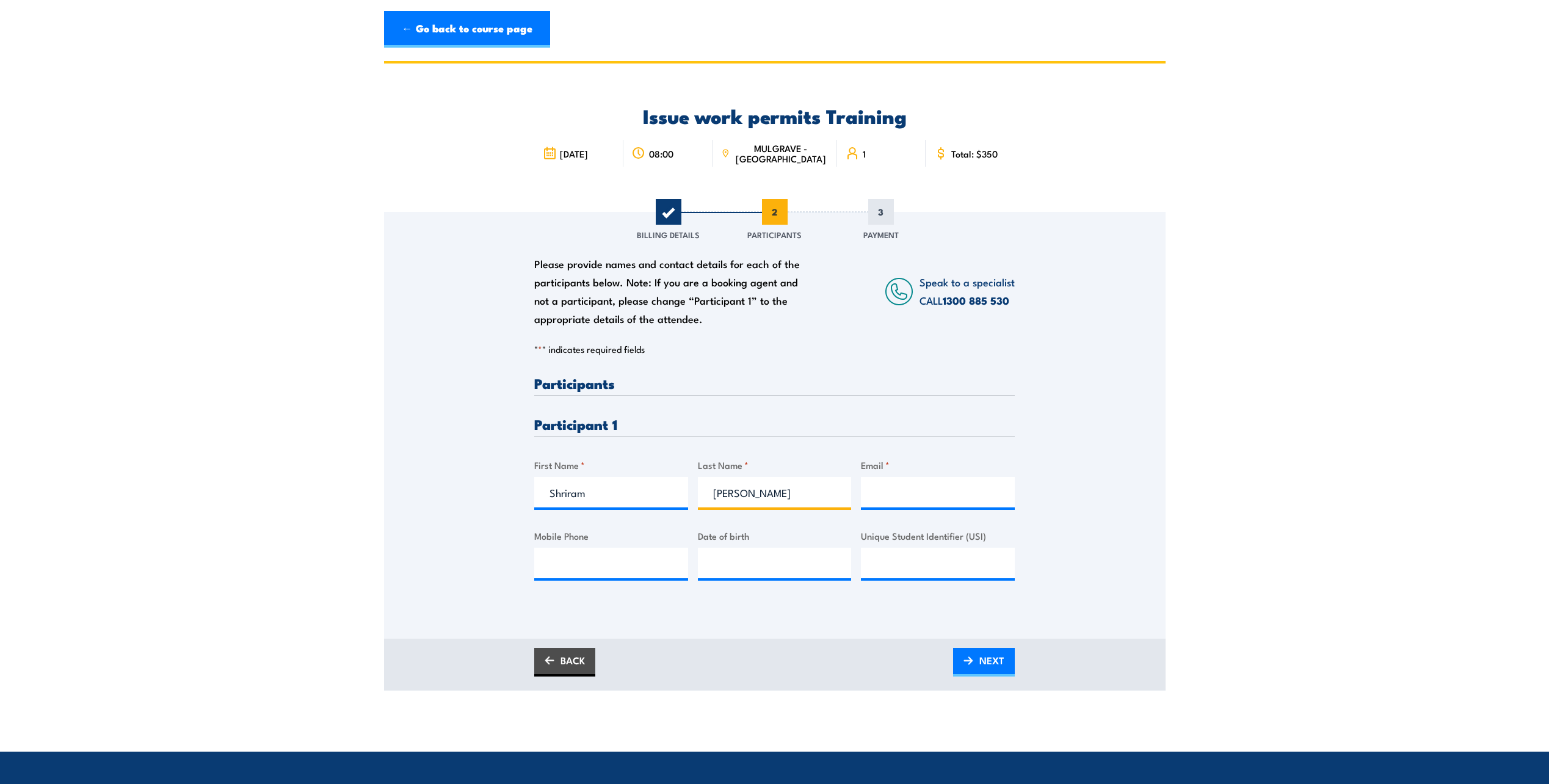
type input "Kalyanasundaram"
click at [900, 495] on input "Email *" at bounding box center [938, 492] width 154 height 30
paste input "shriram.kalyanasundaram@circularplasticsaustralia.com"
drag, startPoint x: 974, startPoint y: 485, endPoint x: 699, endPoint y: 483, distance: 275.0
click at [699, 483] on div "Please provide names and contact details for each of the participants below. No…" at bounding box center [774, 488] width 481 height 224
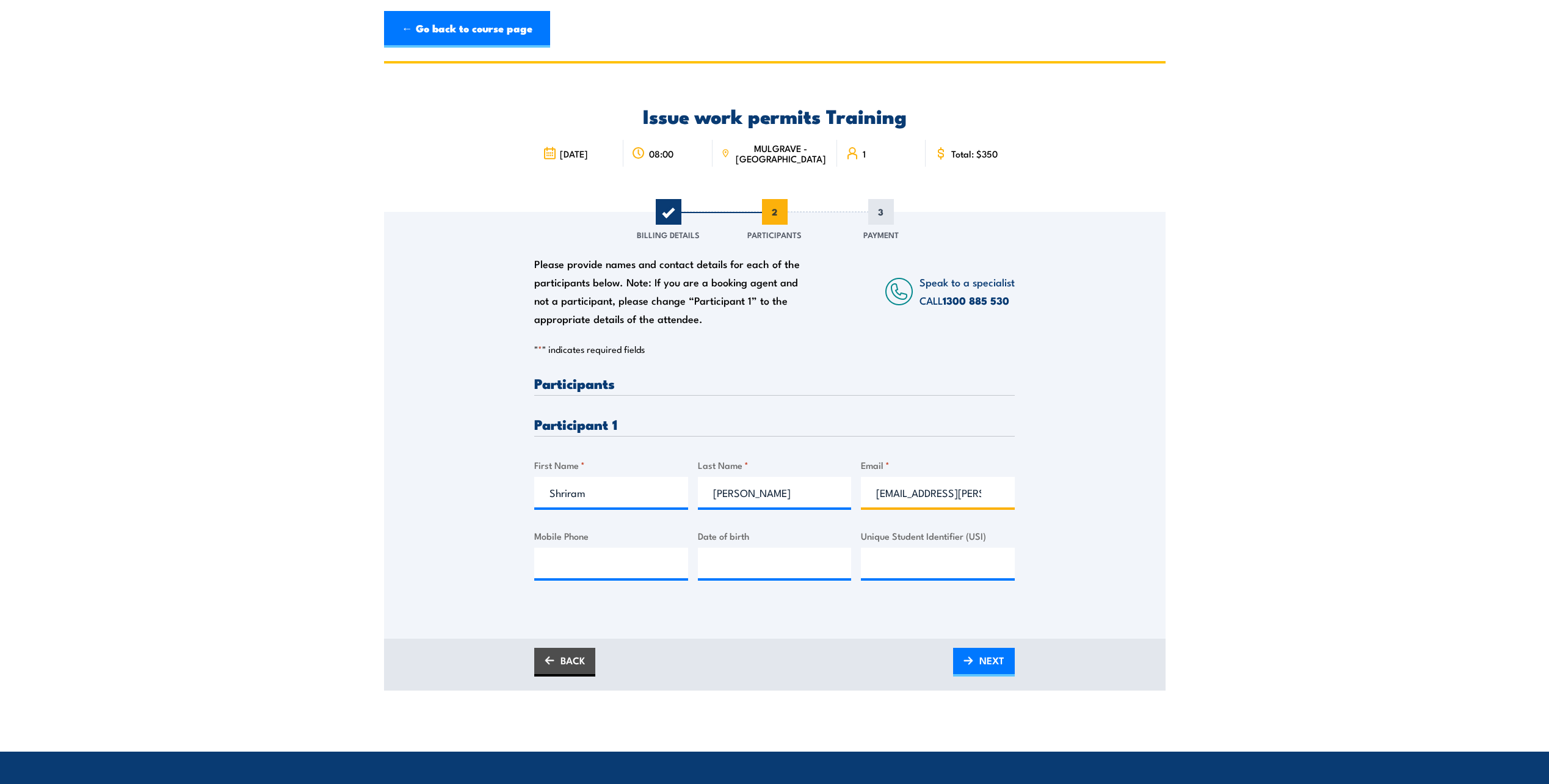
type input "shriram.kalyanasundaram@circularplasticsaustralia.com"
click at [819, 584] on div "Please provide names and contact details for each of the participants below. No…" at bounding box center [774, 488] width 481 height 224
click at [789, 574] on input "__/__/____" at bounding box center [775, 563] width 154 height 30
type input "22/01/1988"
click at [981, 556] on input "Unique Student Identifier (USI)" at bounding box center [938, 563] width 154 height 30
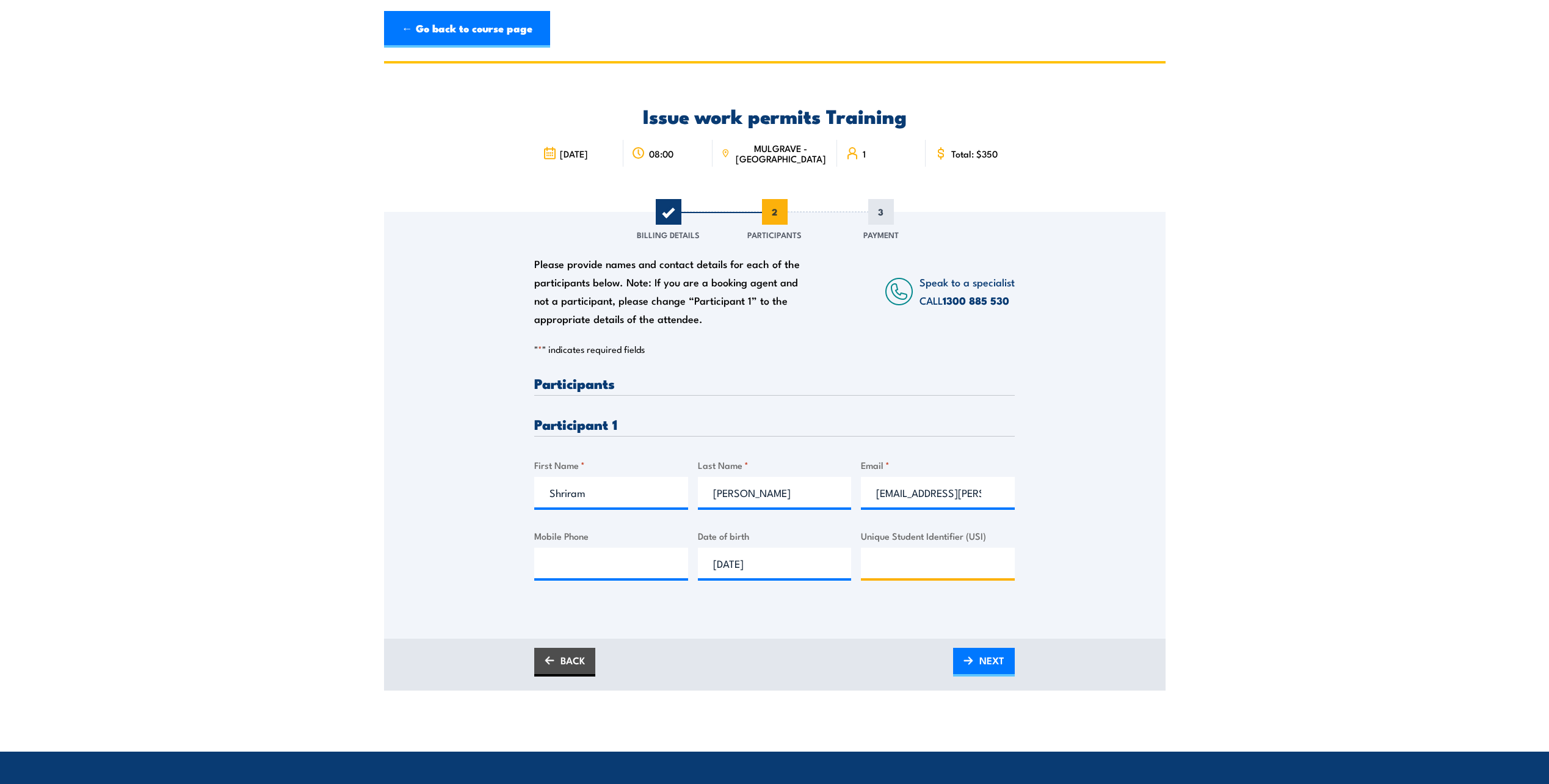
paste input "WRKCXJ8ZAX"
type input "WRKCXJ8ZAX"
click at [575, 572] on input "Mobile Phone" at bounding box center [611, 563] width 154 height 30
type input "0433603487"
click at [972, 667] on link "NEXT" at bounding box center [984, 662] width 61 height 28
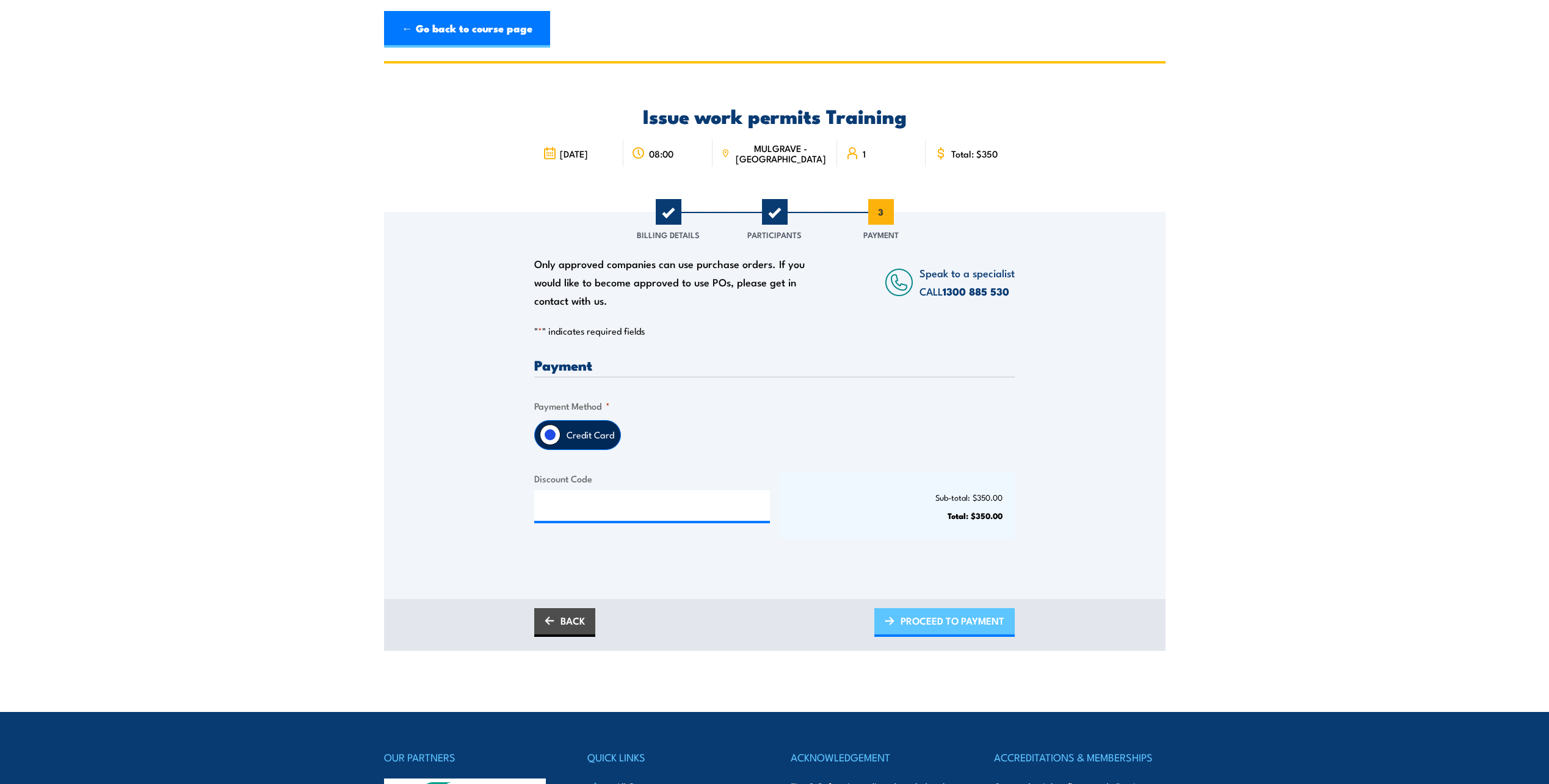
click at [952, 622] on span "PROCEED TO PAYMENT" at bounding box center [953, 620] width 104 height 32
